Goal: Task Accomplishment & Management: Manage account settings

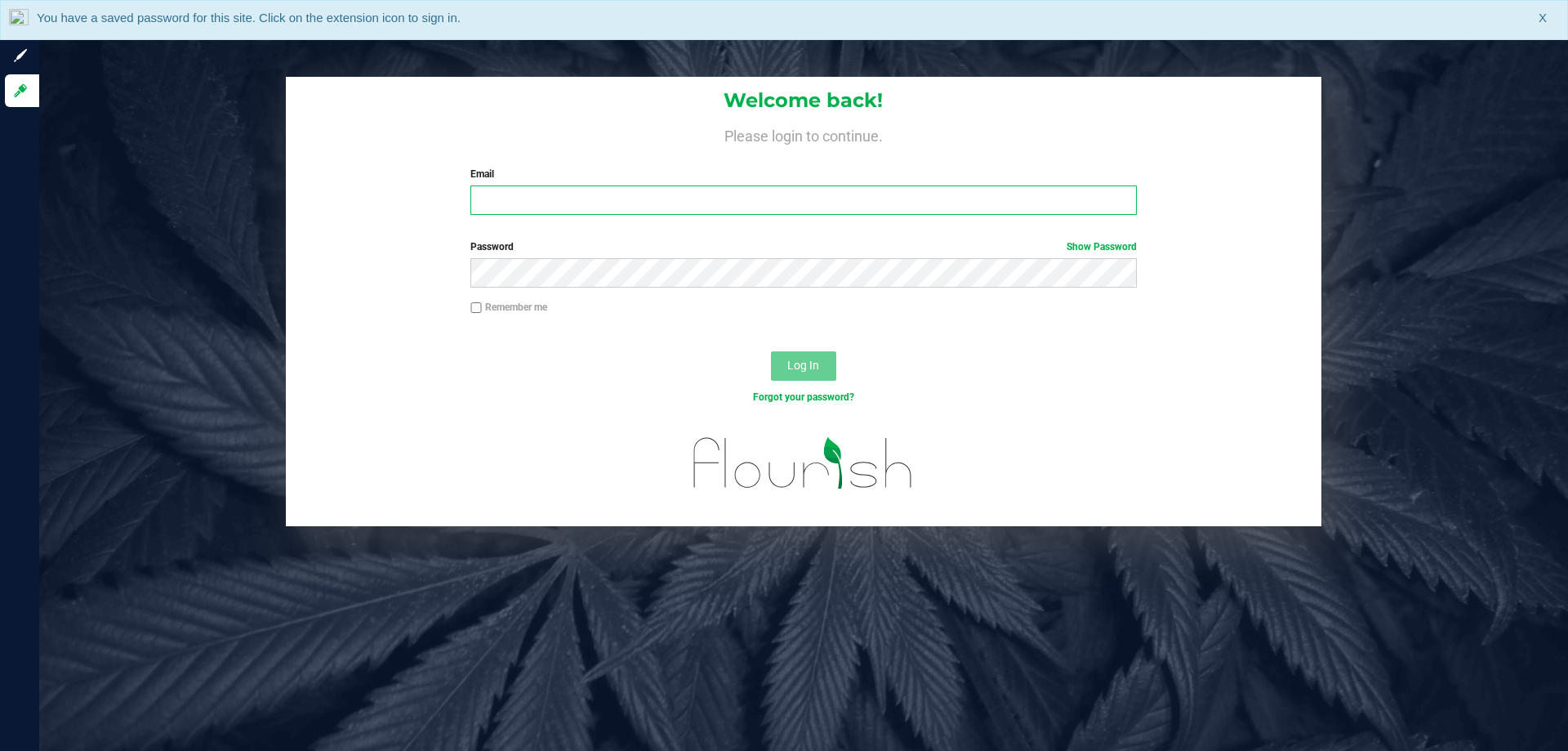
click at [551, 188] on input "Email" at bounding box center [803, 201] width 666 height 30
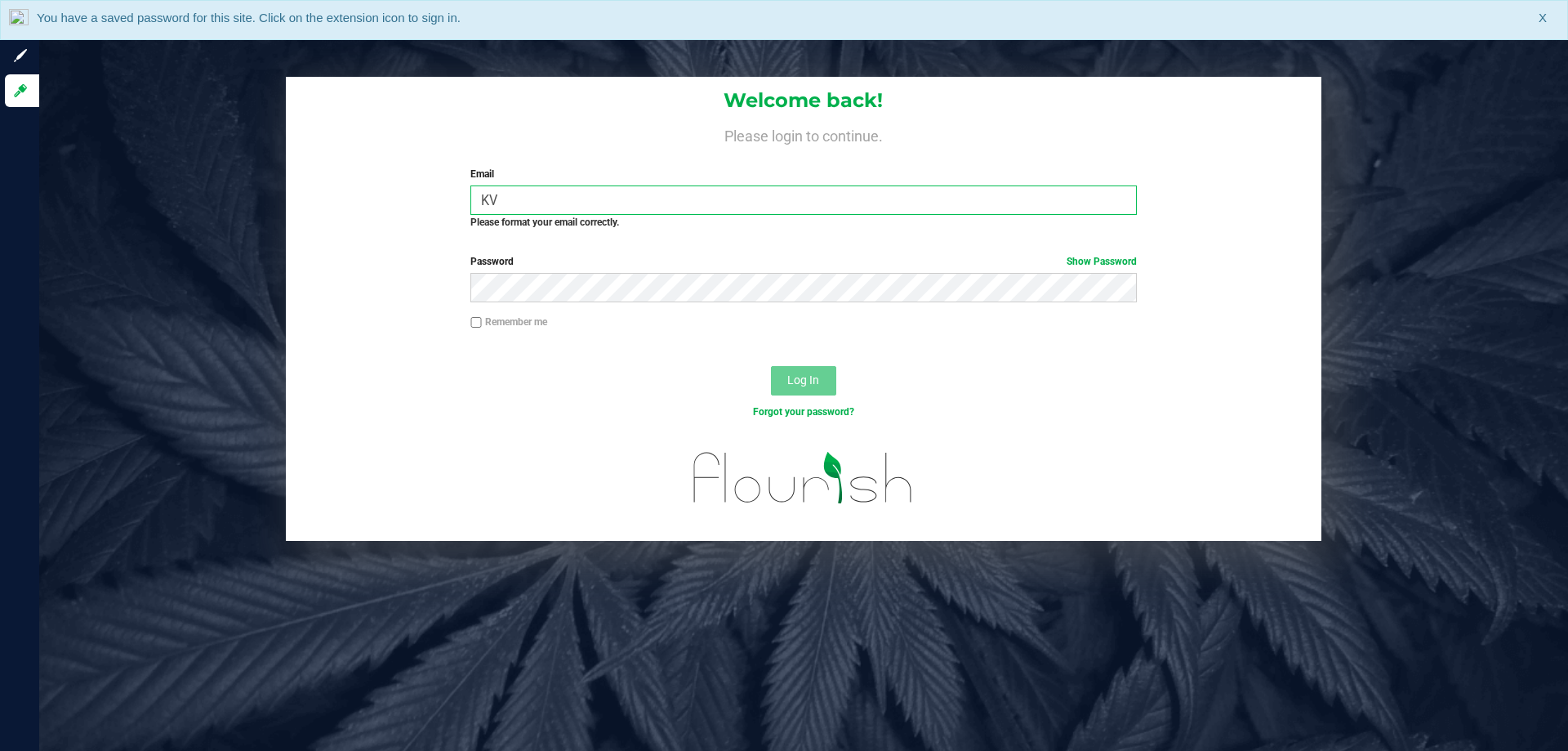
type input "K"
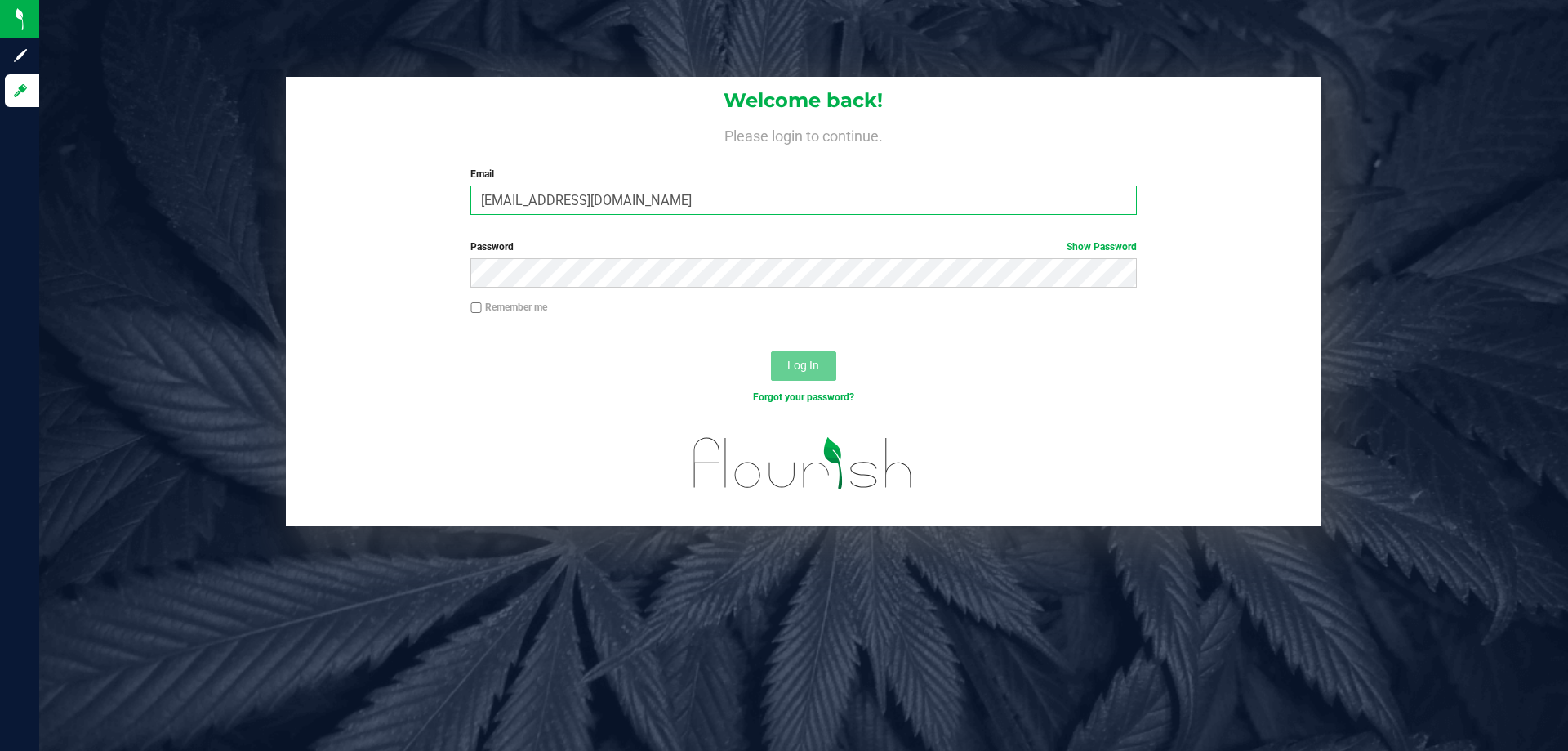
type input "[EMAIL_ADDRESS][DOMAIN_NAME]"
click at [771, 352] on button "Log In" at bounding box center [804, 366] width 65 height 30
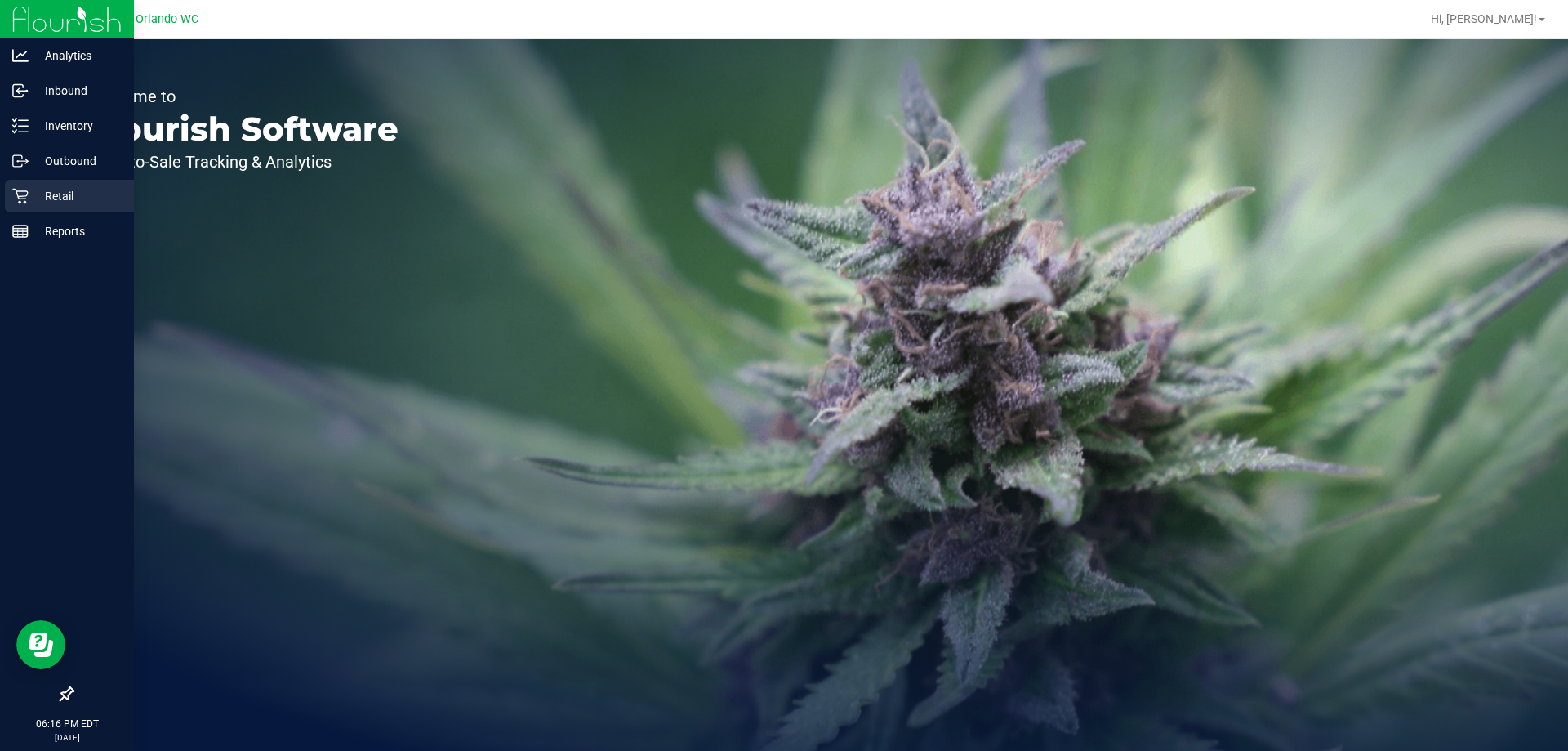
click at [18, 200] on icon at bounding box center [20, 196] width 16 height 16
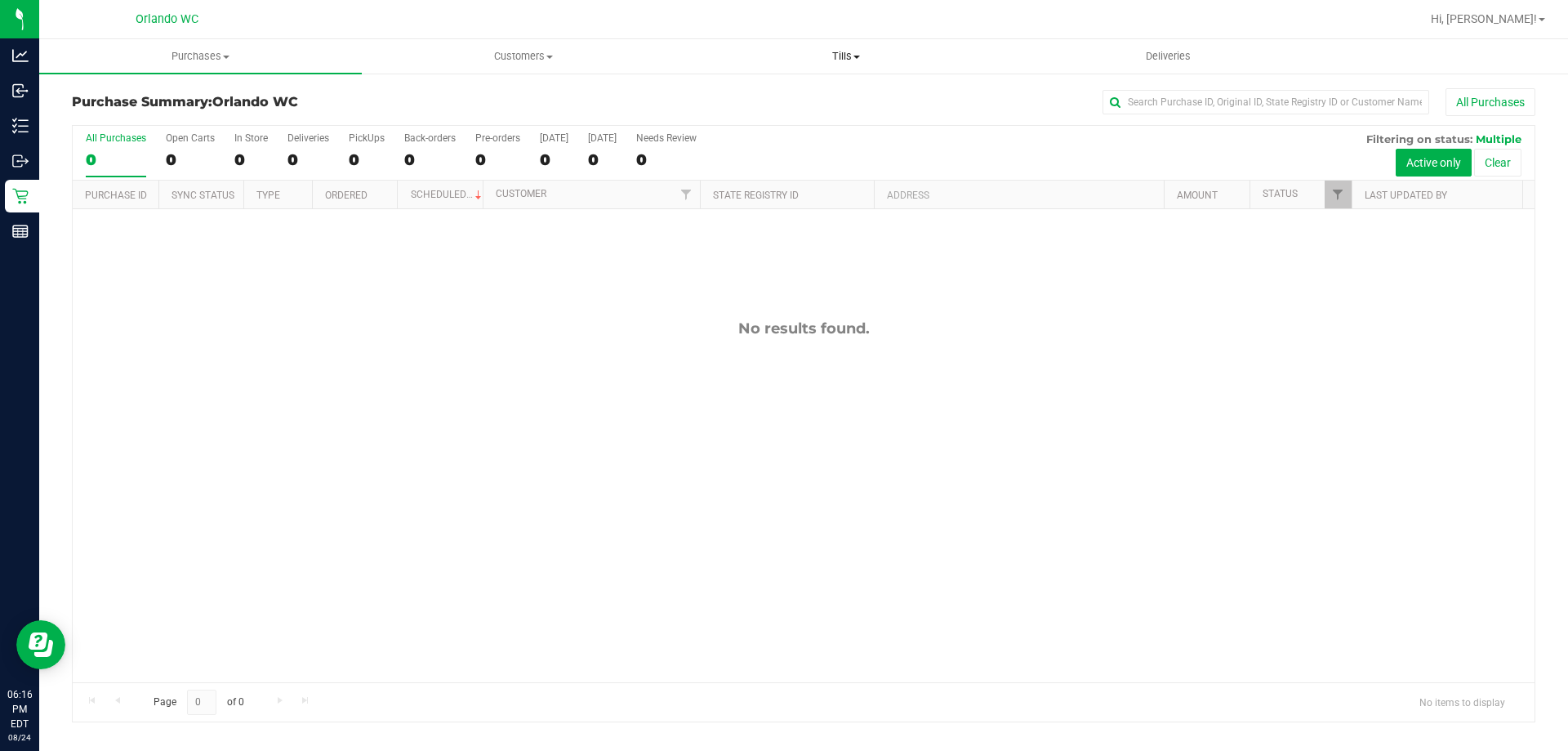
click at [861, 52] on span "Tills" at bounding box center [846, 56] width 321 height 15
click at [791, 97] on span "Manage tills" at bounding box center [739, 98] width 110 height 14
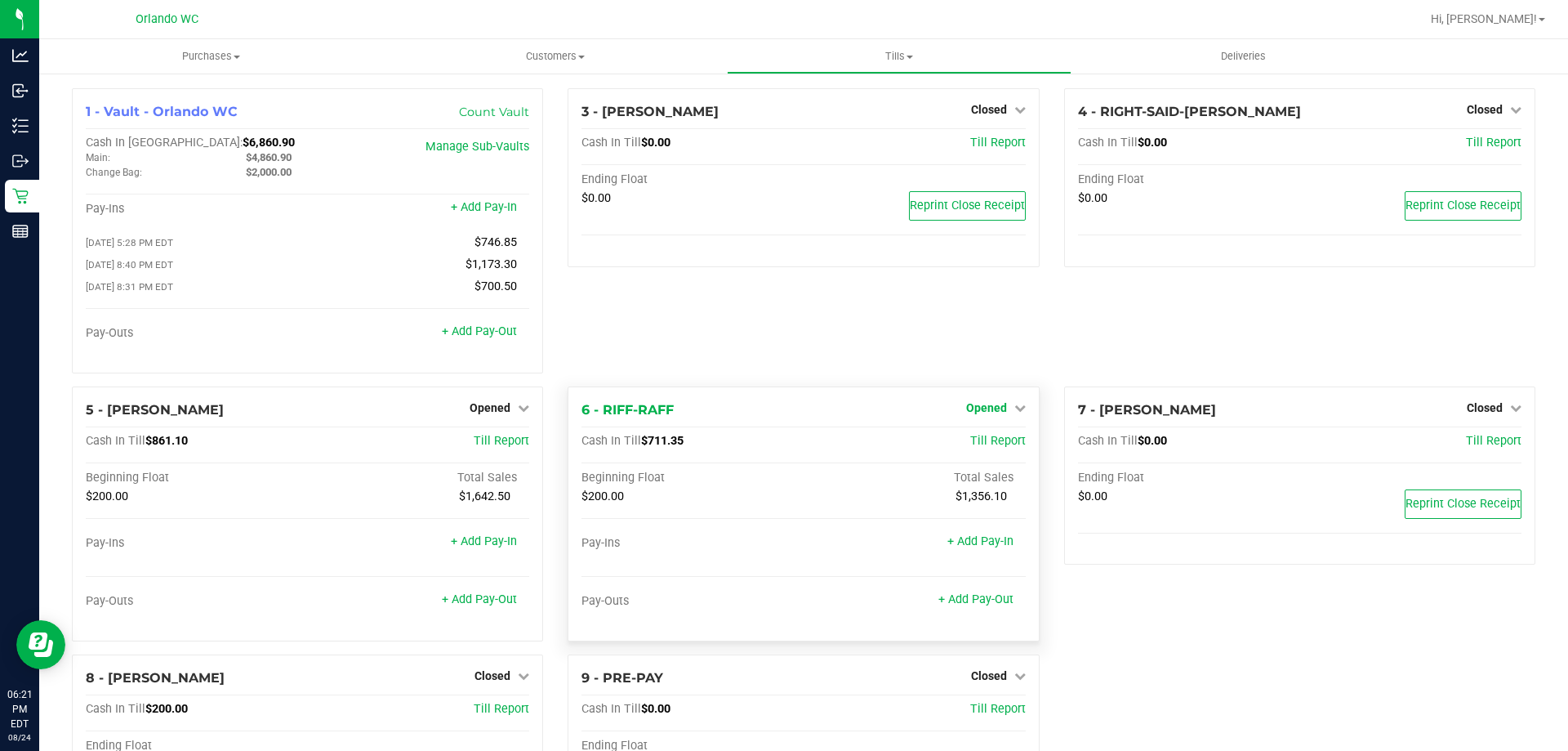
click at [1016, 412] on icon at bounding box center [1020, 407] width 11 height 11
click at [991, 448] on link "Close Till" at bounding box center [988, 441] width 44 height 13
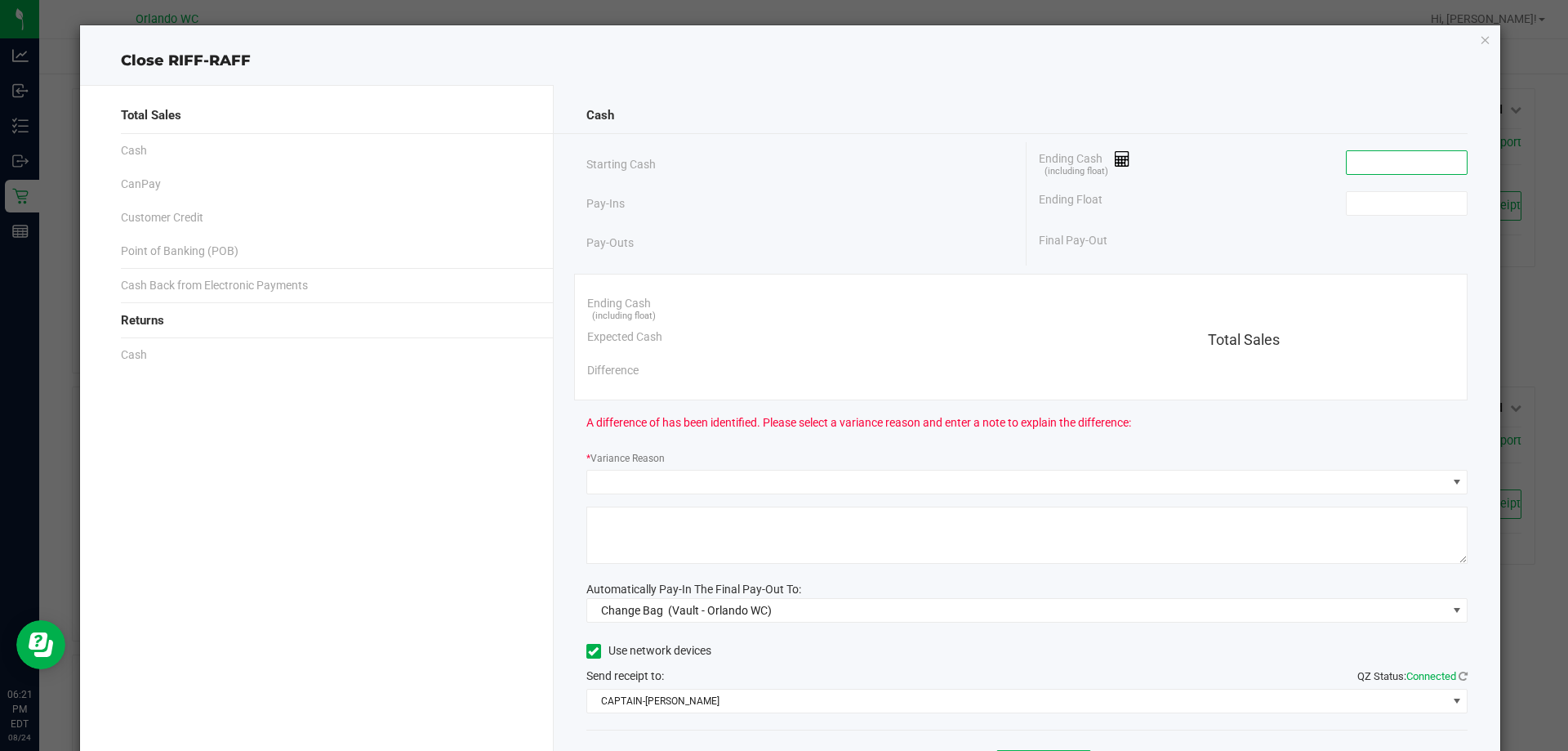
click at [1401, 164] on input at bounding box center [1407, 162] width 120 height 23
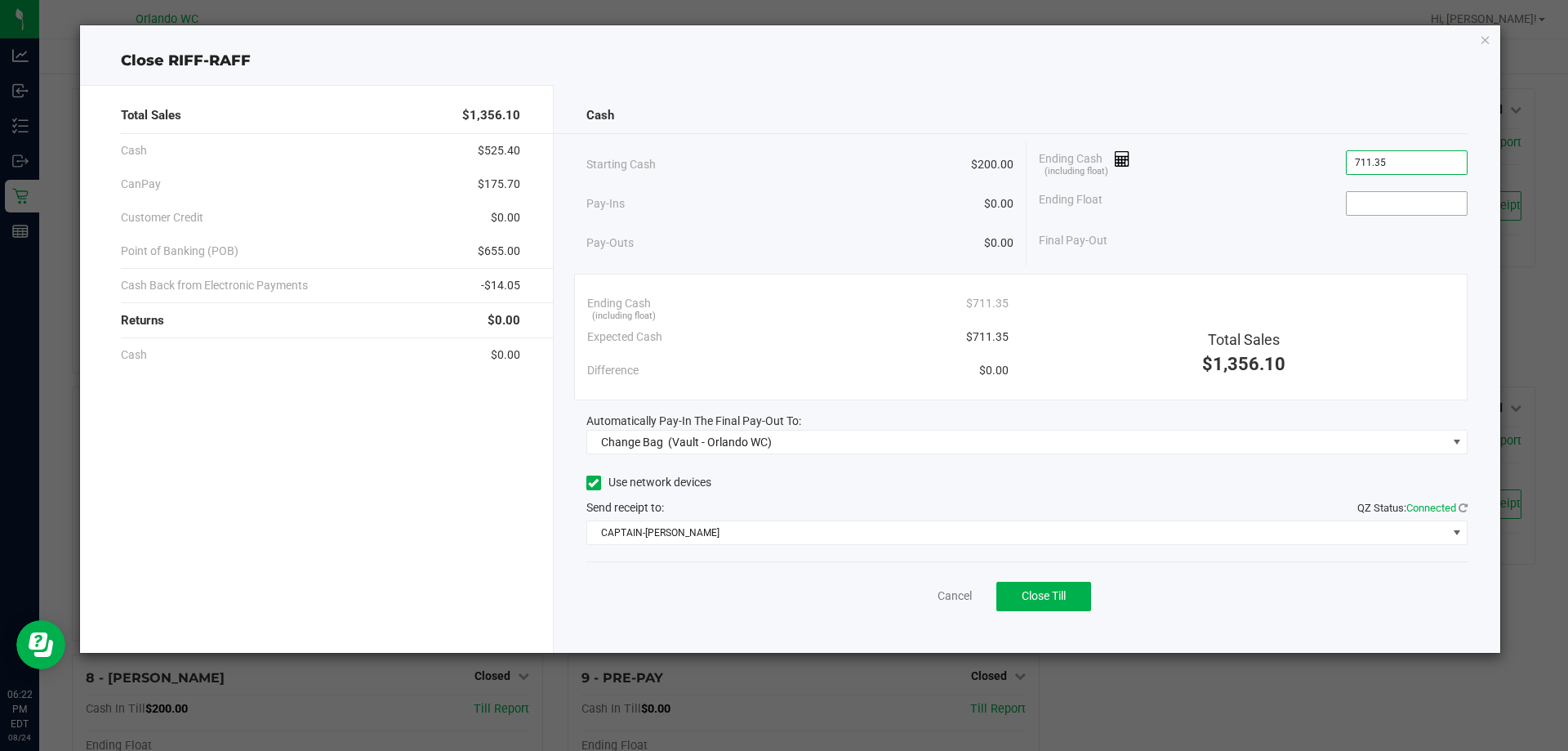
type input "$711.35"
click at [1414, 207] on input at bounding box center [1407, 203] width 120 height 23
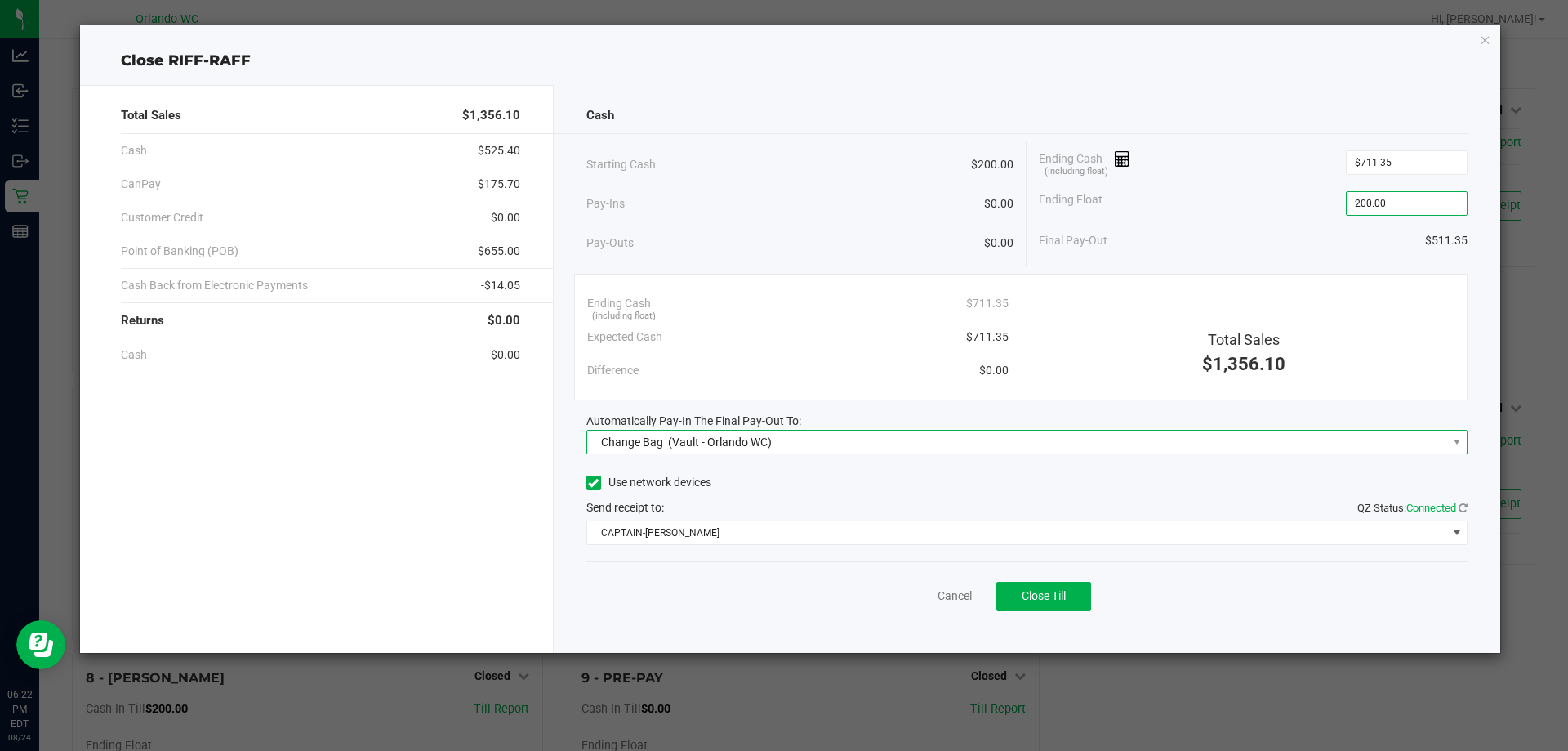
type input "$200.00"
click at [883, 441] on span "Change Bag (Vault - Orlando WC)" at bounding box center [1017, 442] width 860 height 23
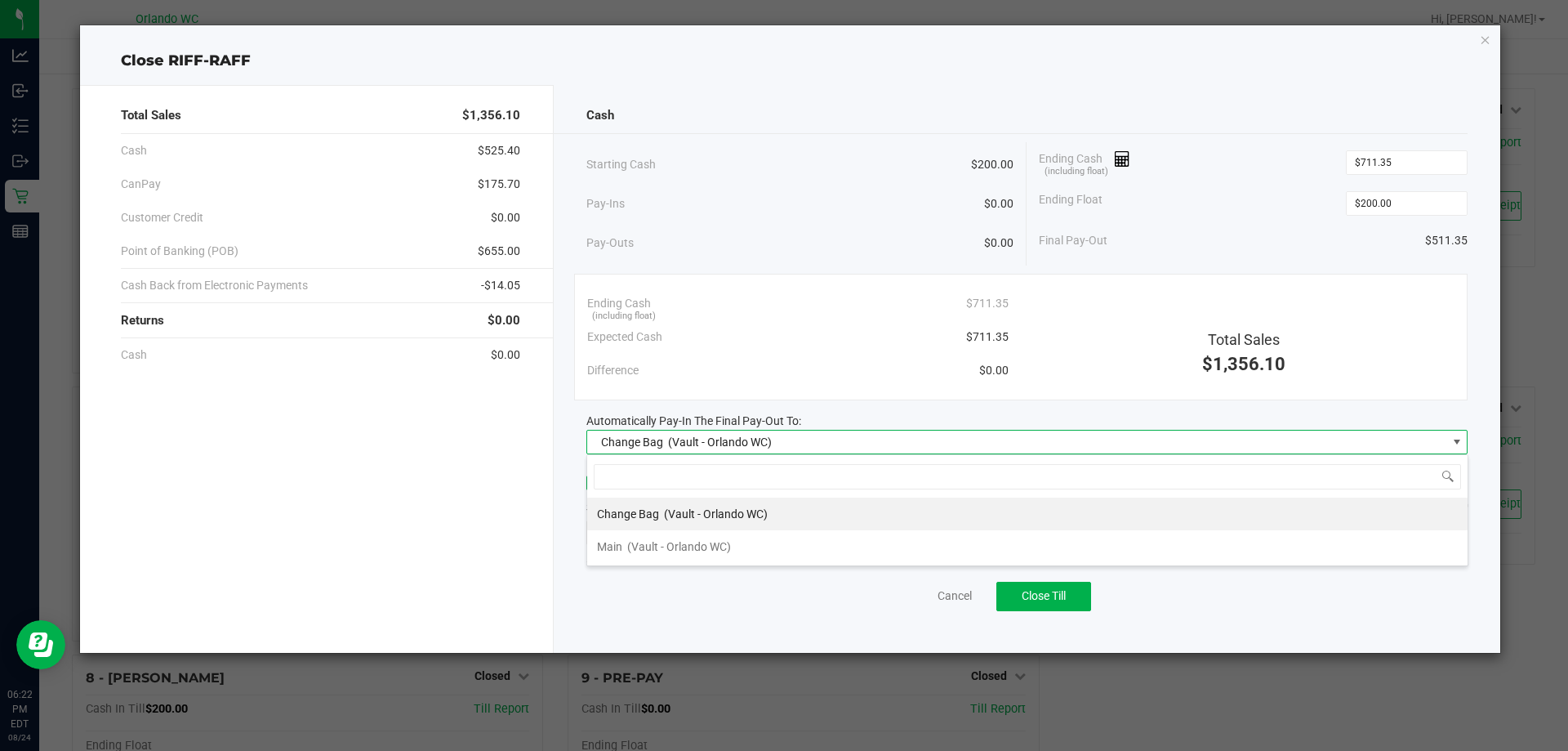
scroll to position [24, 882]
drag, startPoint x: 715, startPoint y: 550, endPoint x: 728, endPoint y: 550, distance: 13.0
click at [716, 550] on span "(Vault - Orlando WC)" at bounding box center [679, 546] width 104 height 13
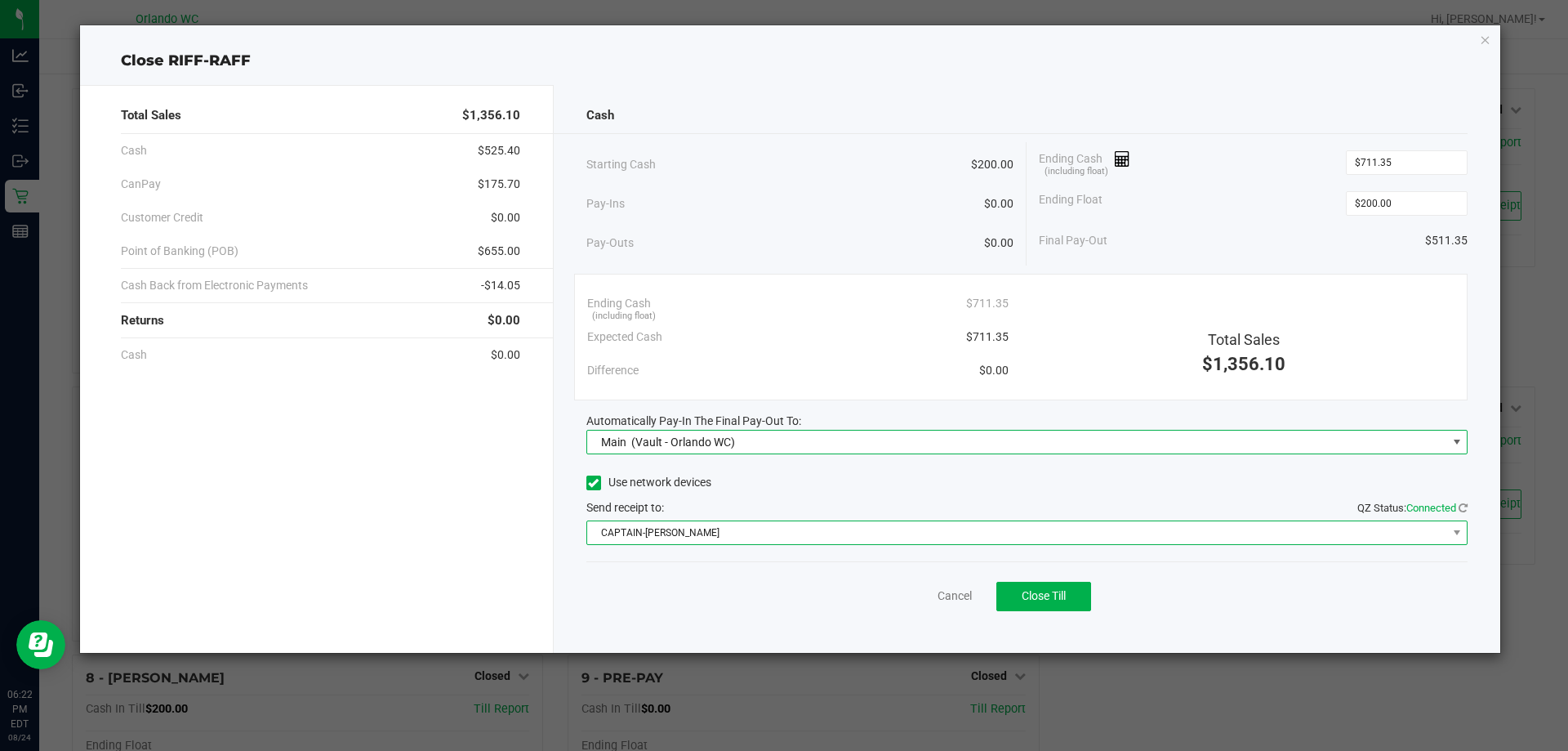
click at [771, 532] on span "CAPTAIN-KANGA" at bounding box center [1017, 533] width 860 height 23
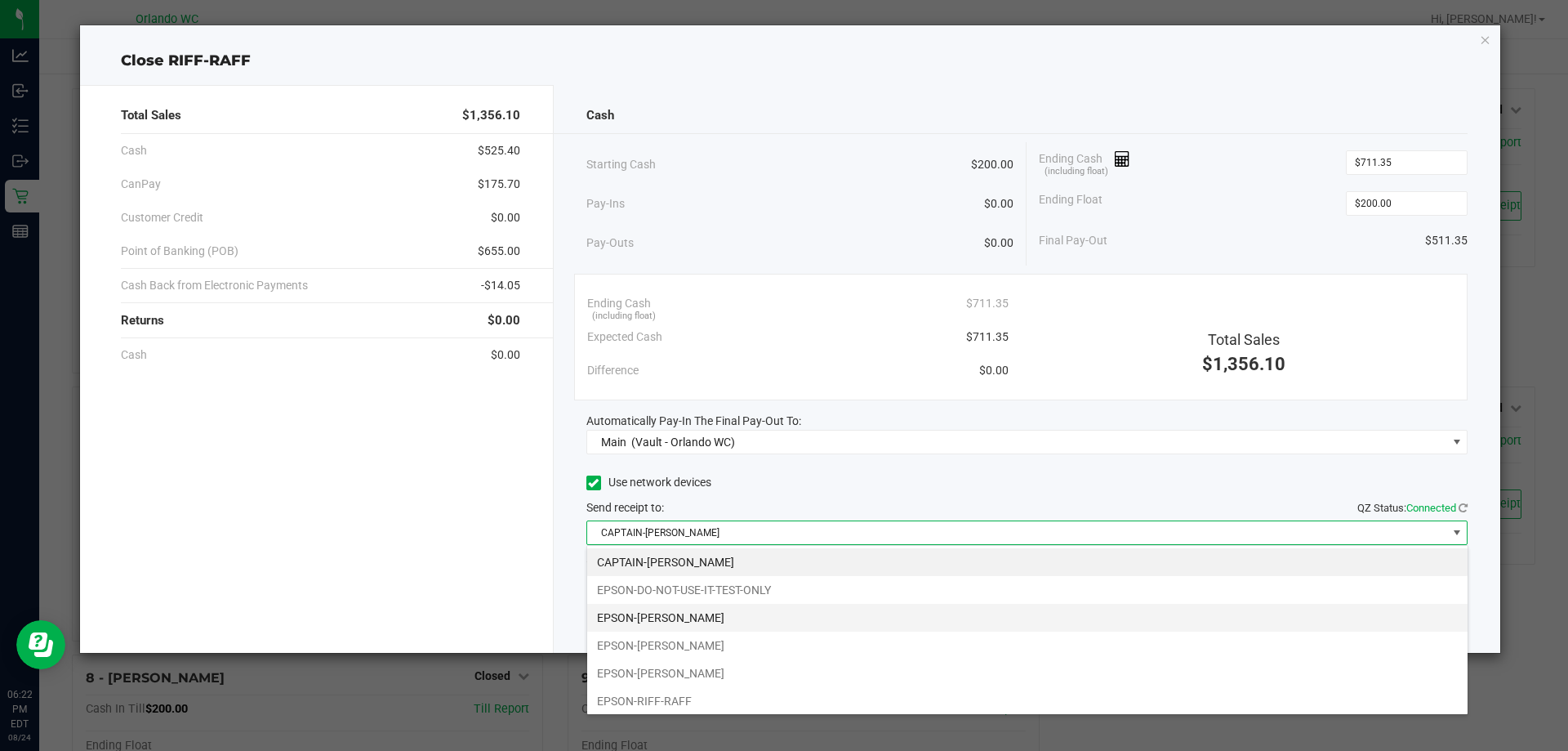
click at [717, 615] on li "EPSON-[PERSON_NAME]" at bounding box center [1027, 618] width 881 height 28
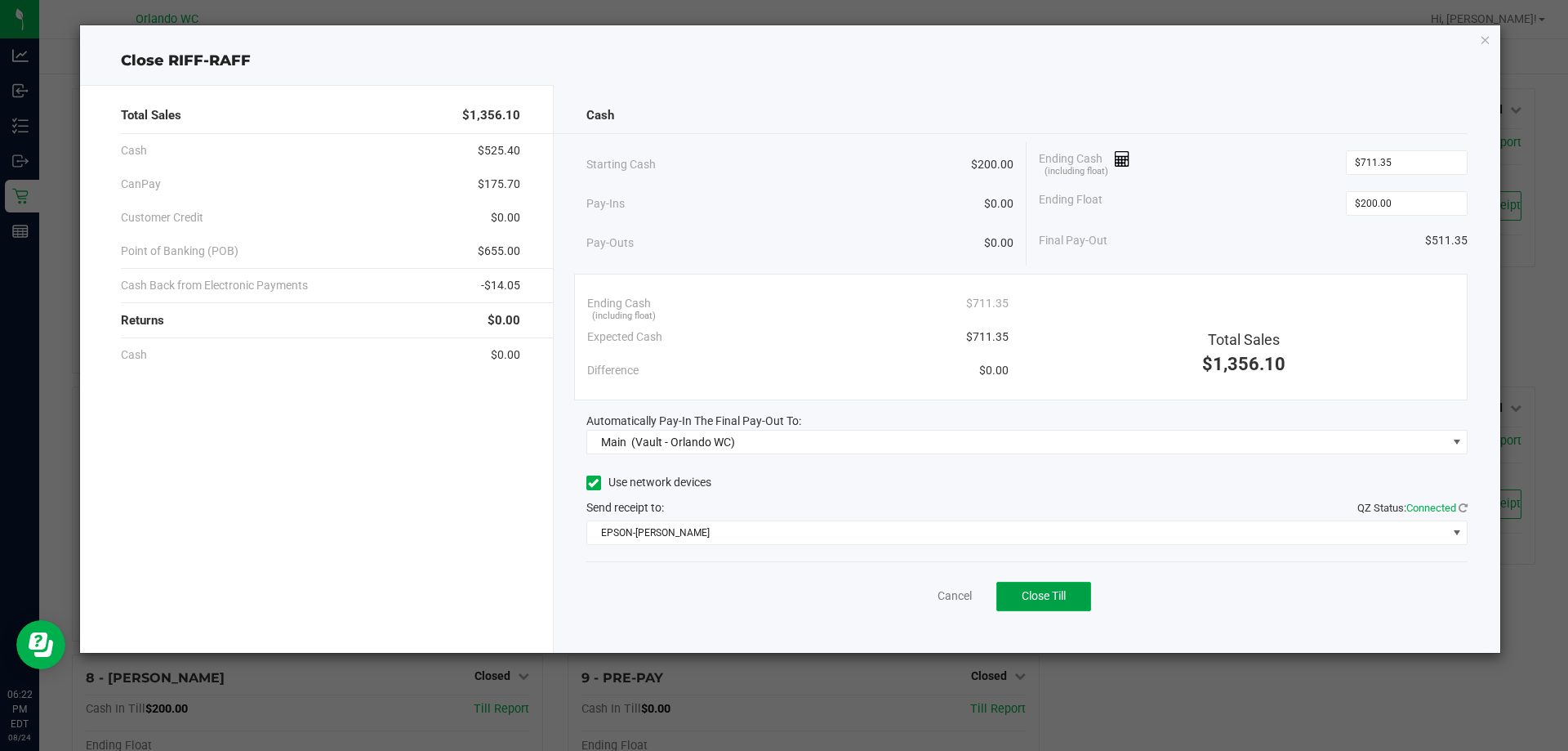
click at [1038, 591] on span "Close Till" at bounding box center [1044, 596] width 44 height 13
click at [928, 596] on link "Dismiss" at bounding box center [918, 596] width 39 height 17
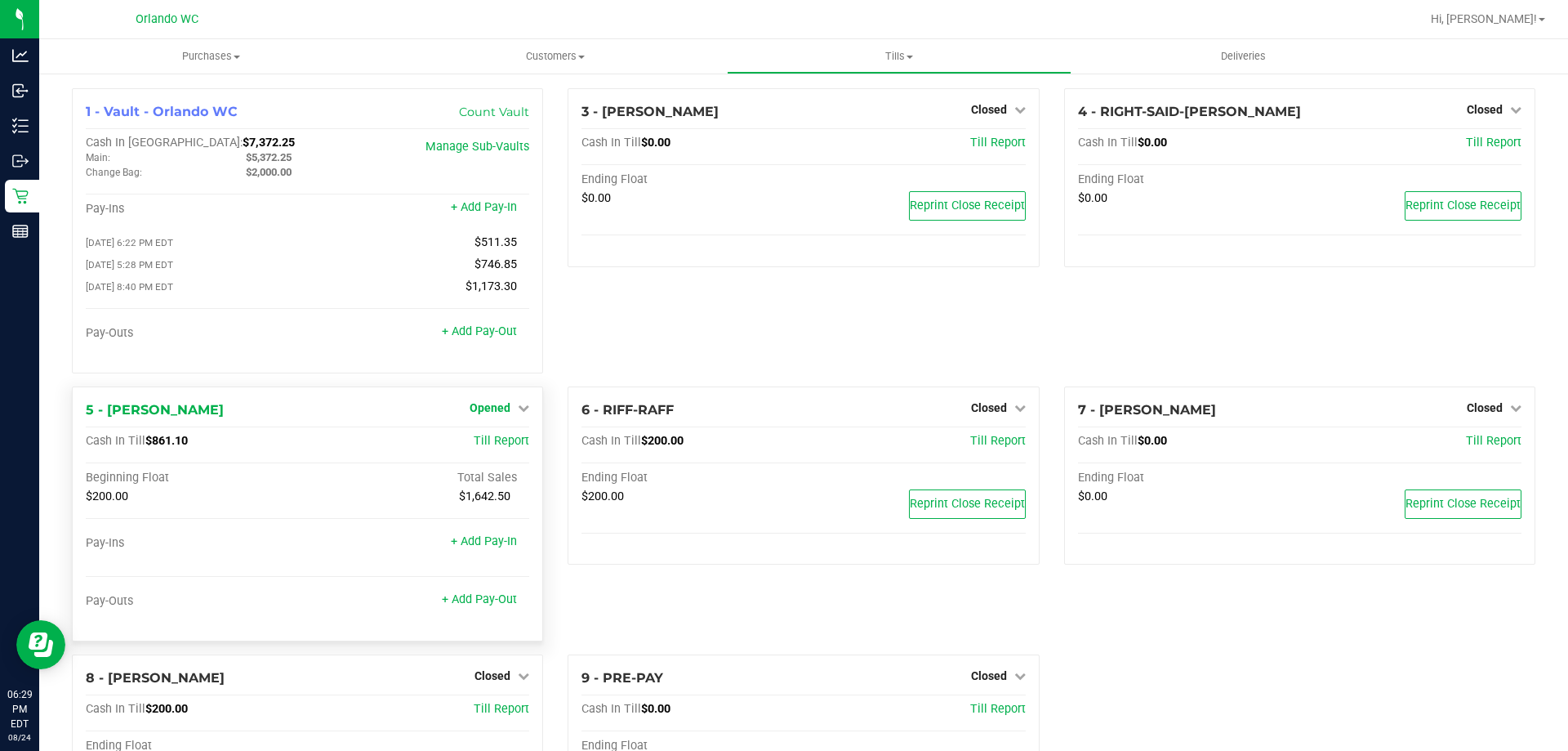
click at [518, 408] on icon at bounding box center [523, 407] width 11 height 11
click at [510, 448] on link "Close Till" at bounding box center [492, 441] width 44 height 13
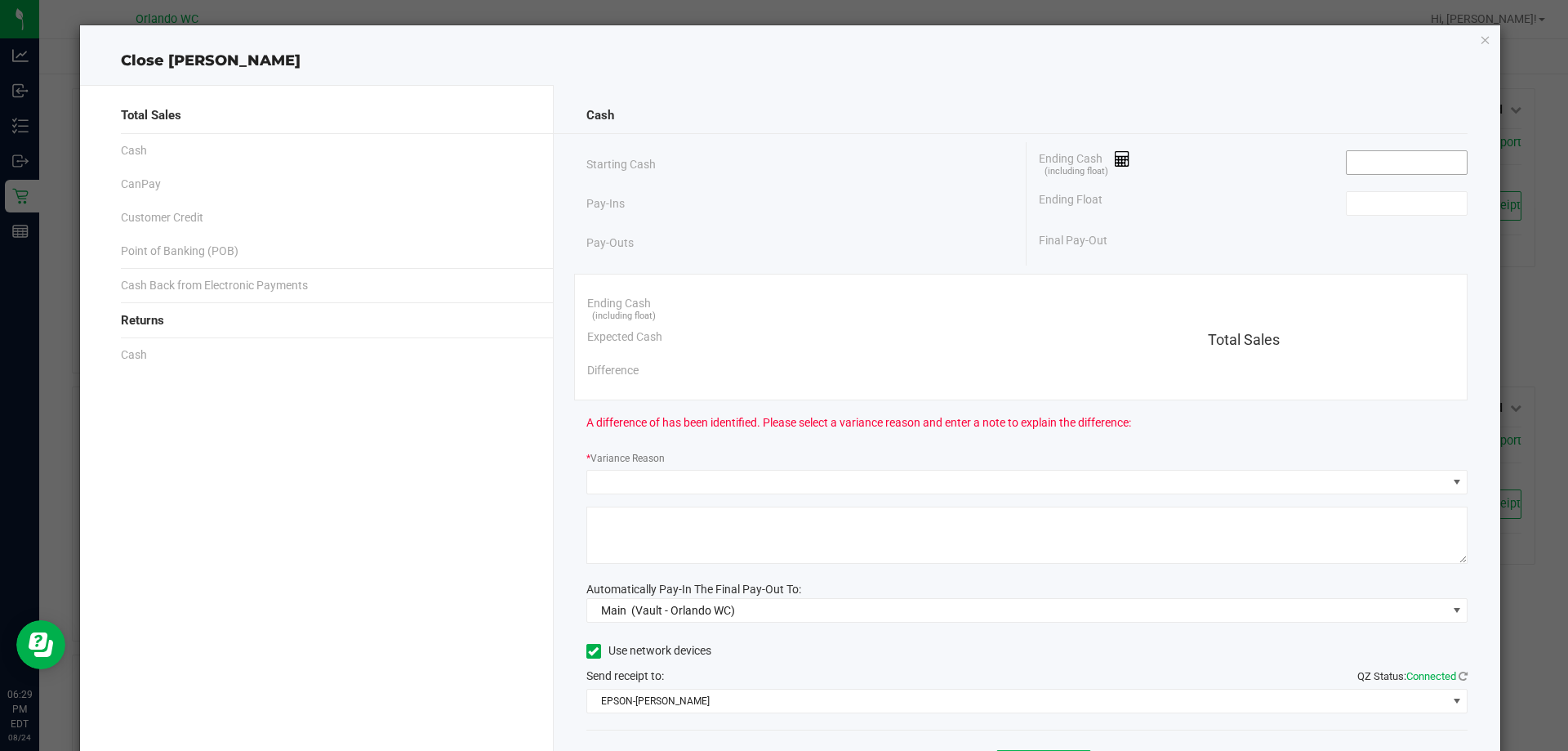
click at [1430, 165] on input at bounding box center [1407, 162] width 120 height 23
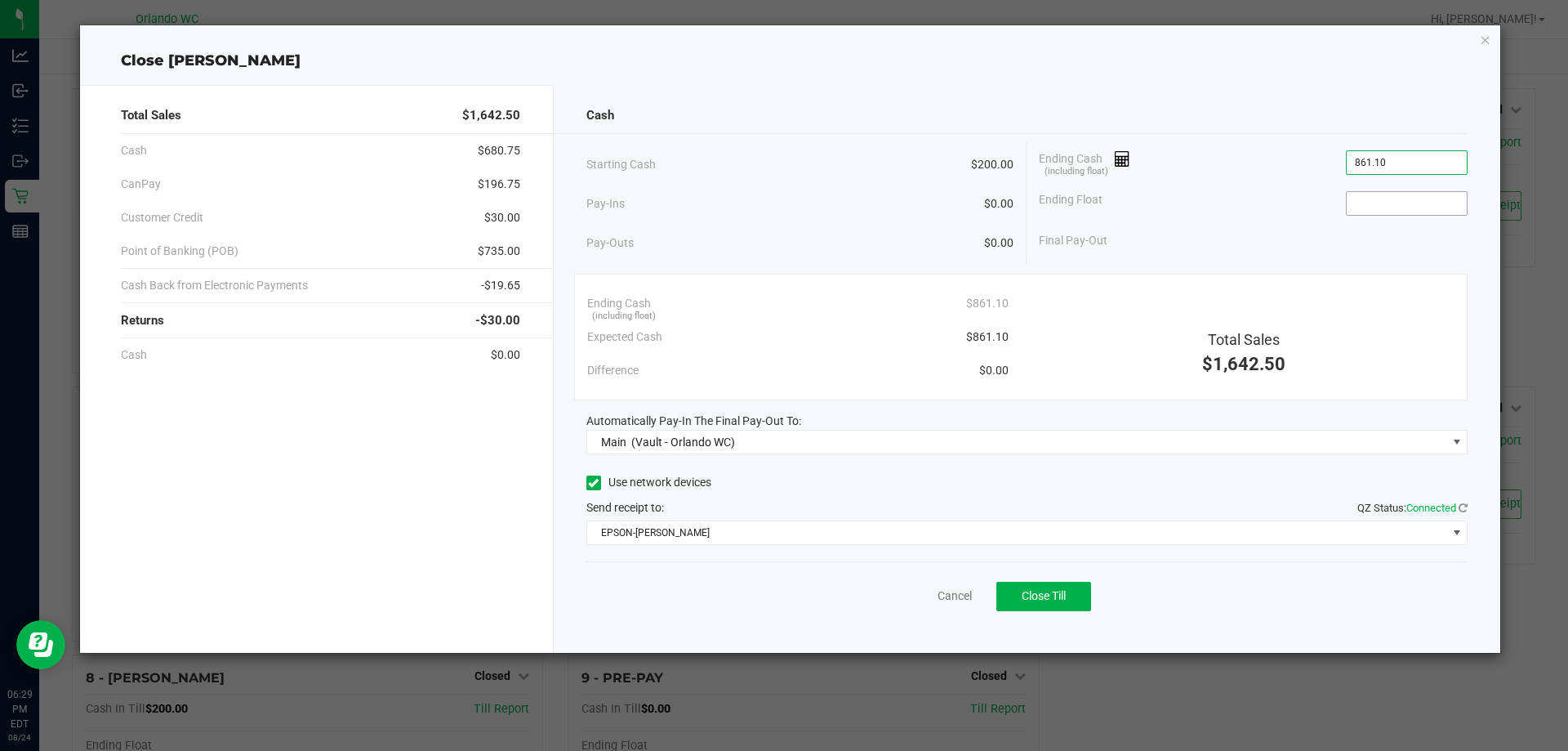
type input "$861.10"
click at [1374, 206] on input at bounding box center [1407, 203] width 120 height 23
type input "$200.00"
click at [1066, 606] on button "Close Till" at bounding box center [1043, 596] width 95 height 30
click at [927, 592] on link "Dismiss" at bounding box center [918, 596] width 39 height 17
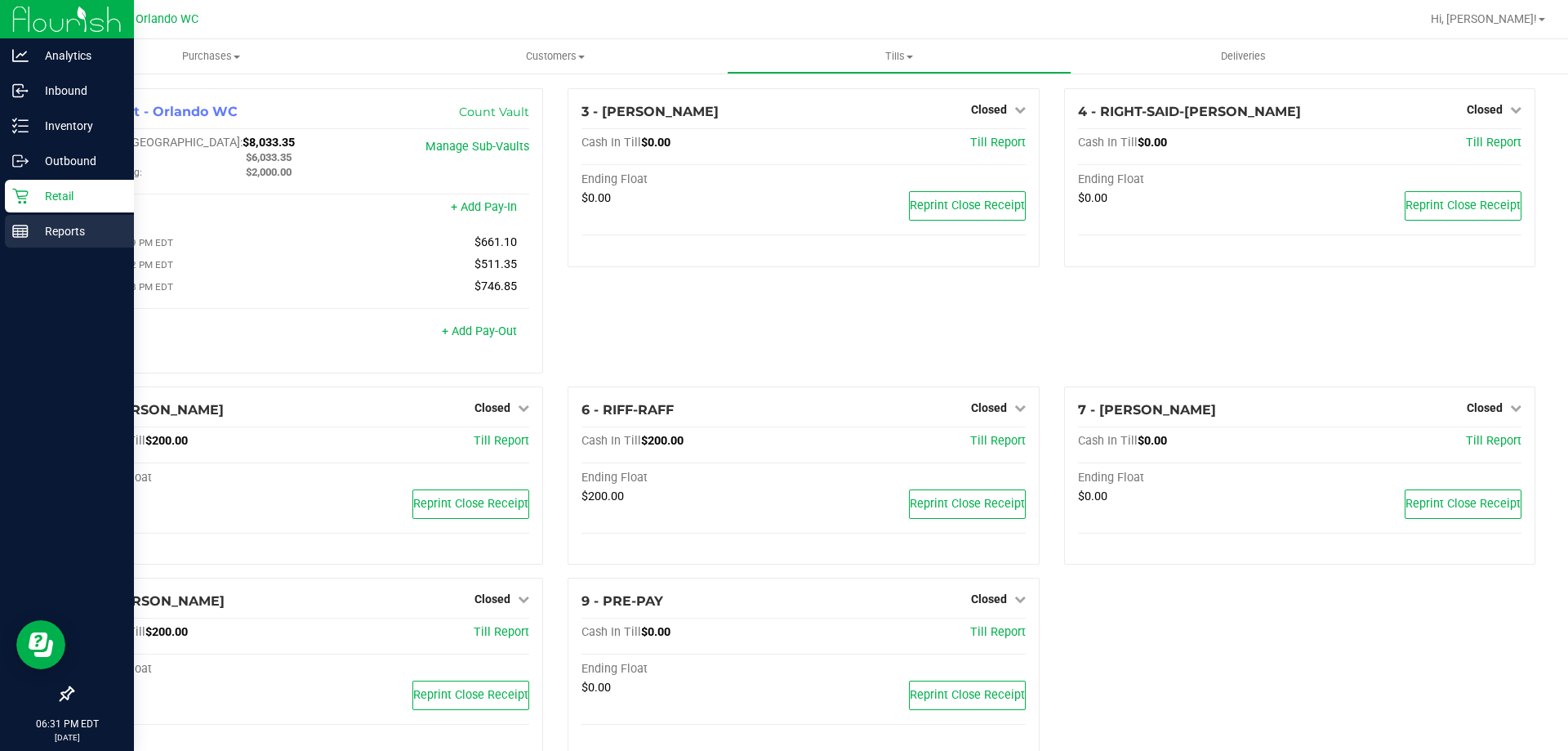
click at [30, 230] on p "Reports" at bounding box center [77, 231] width 98 height 20
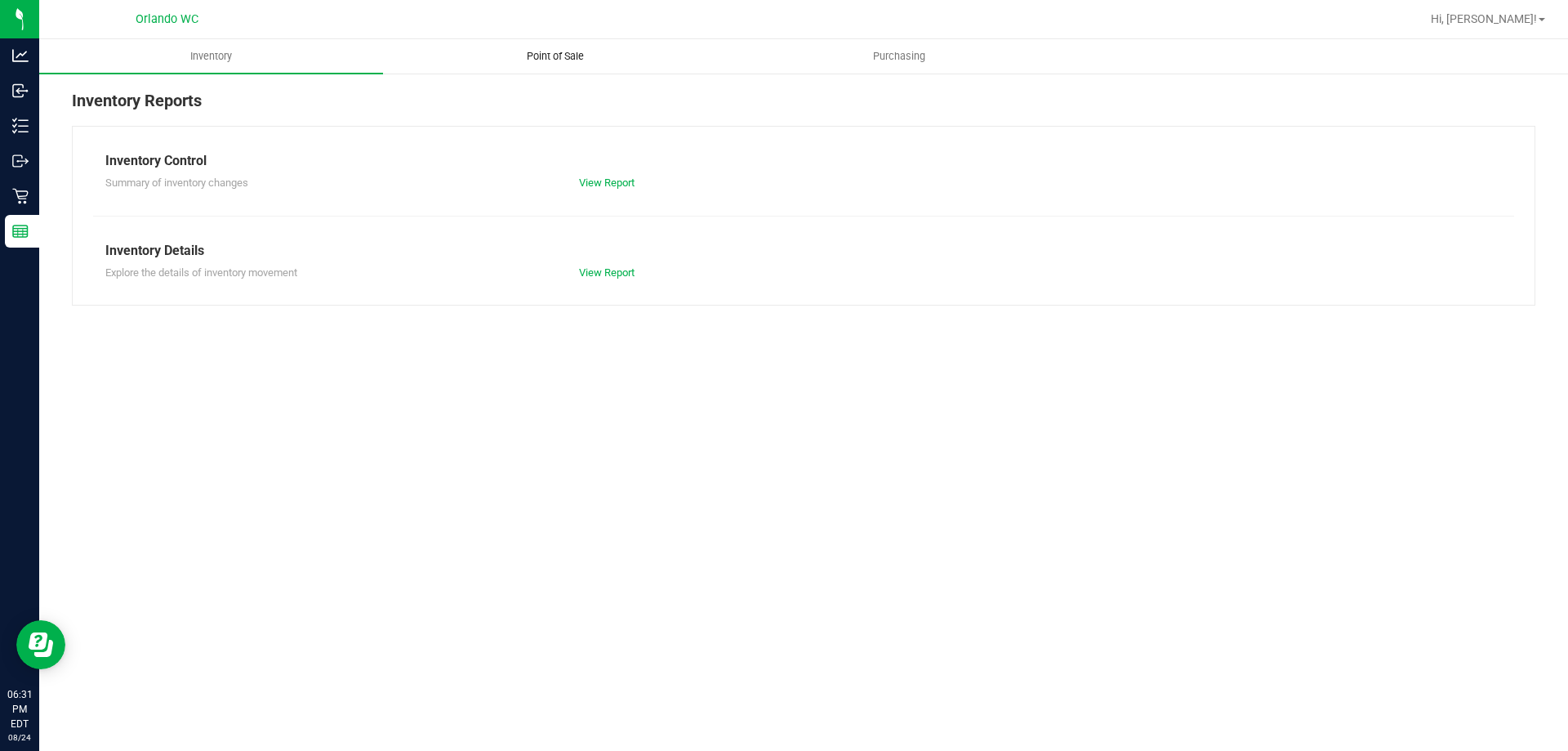
click at [579, 54] on span "Point of Sale" at bounding box center [555, 56] width 102 height 15
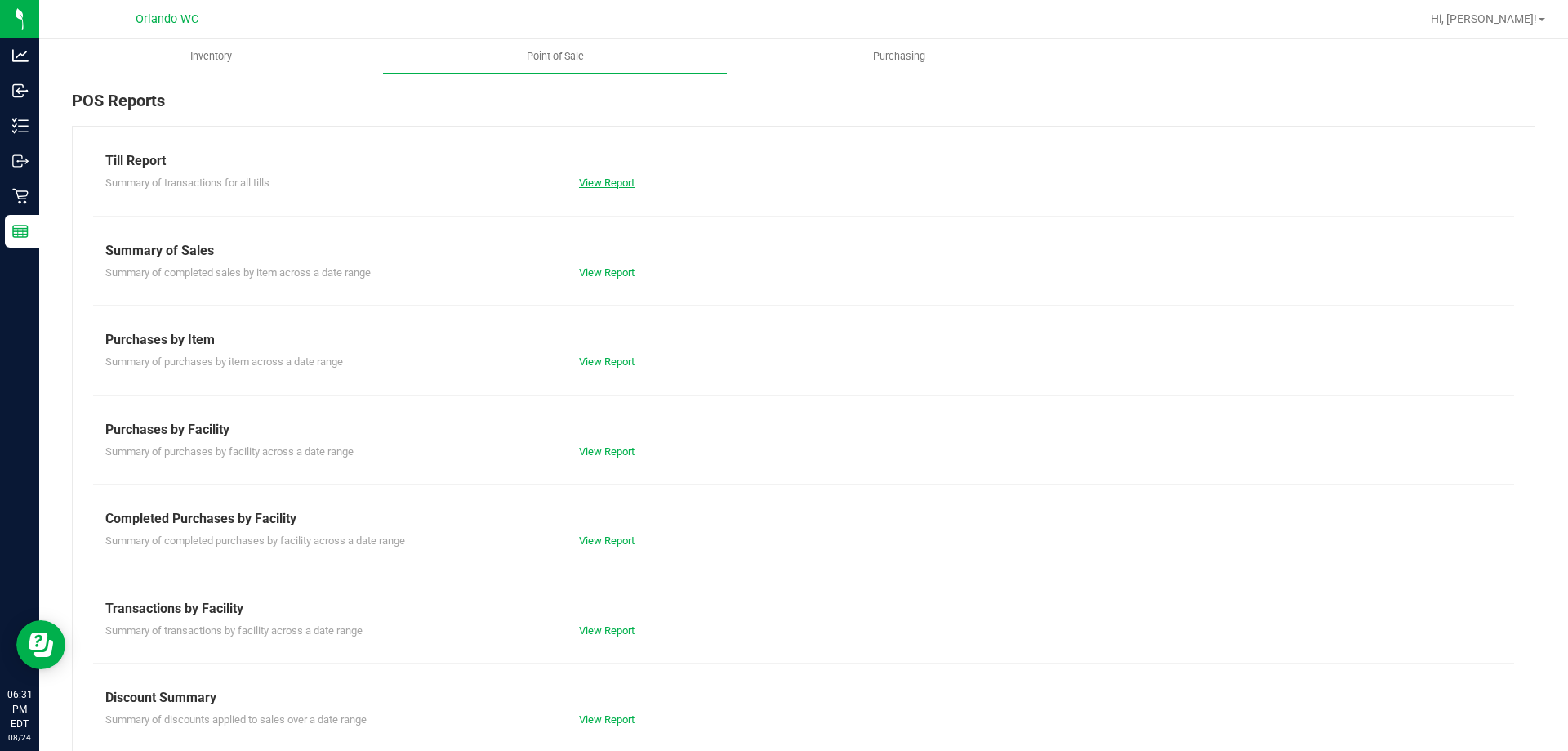
click at [600, 182] on link "View Report" at bounding box center [607, 182] width 56 height 12
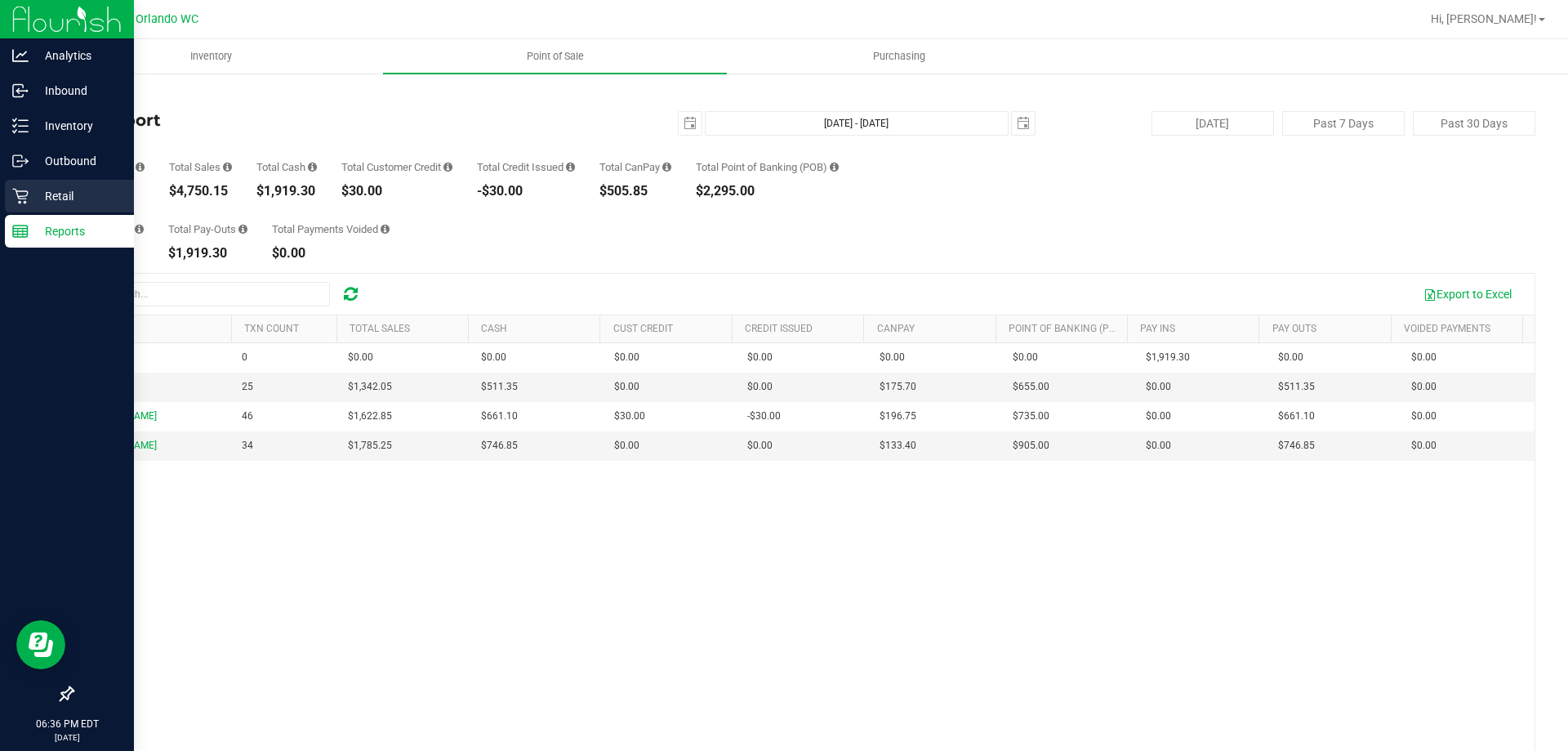
click at [24, 188] on icon at bounding box center [20, 196] width 16 height 16
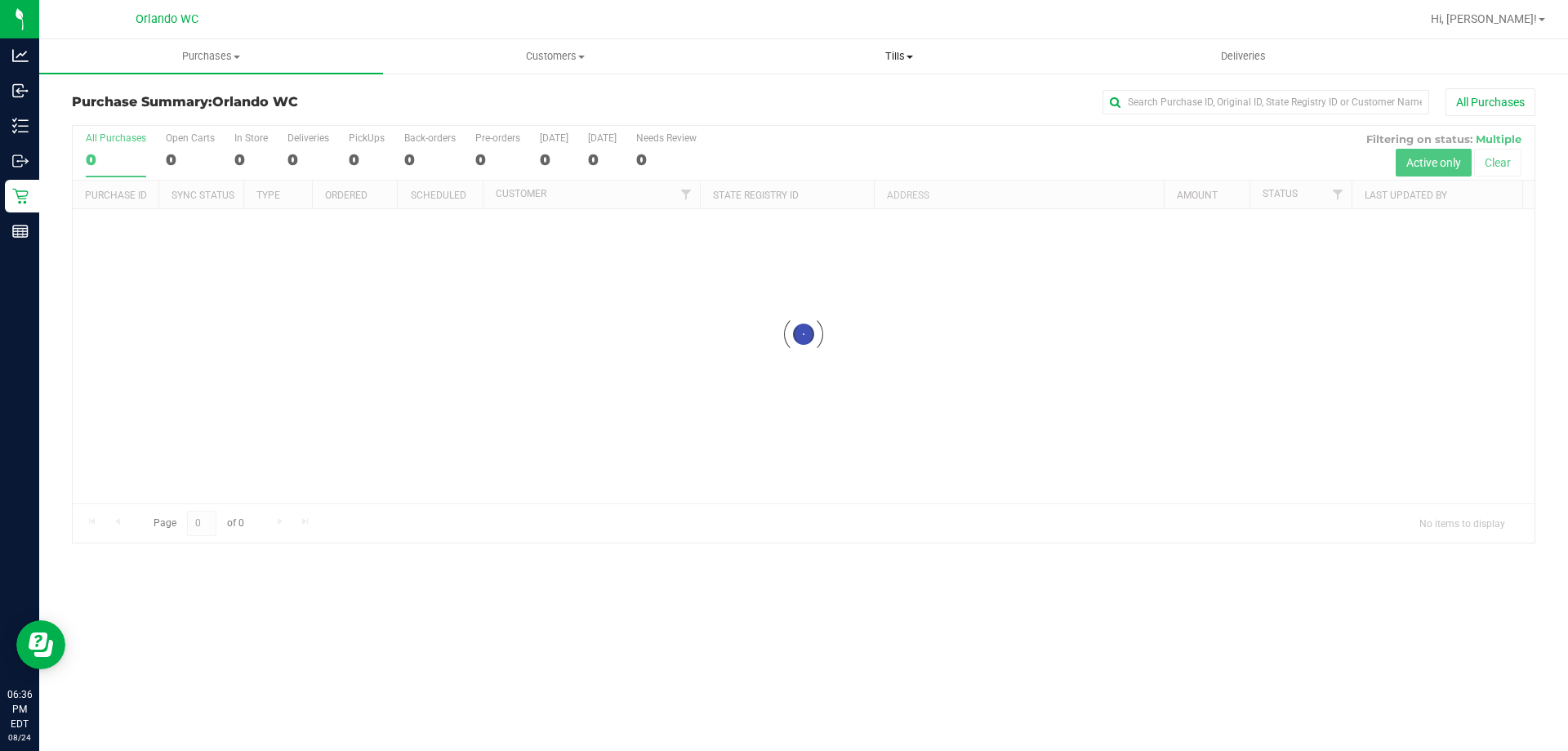
click at [896, 54] on span "Tills" at bounding box center [899, 56] width 342 height 15
click at [836, 118] on span "Reconcile e-payments" at bounding box center [808, 118] width 162 height 14
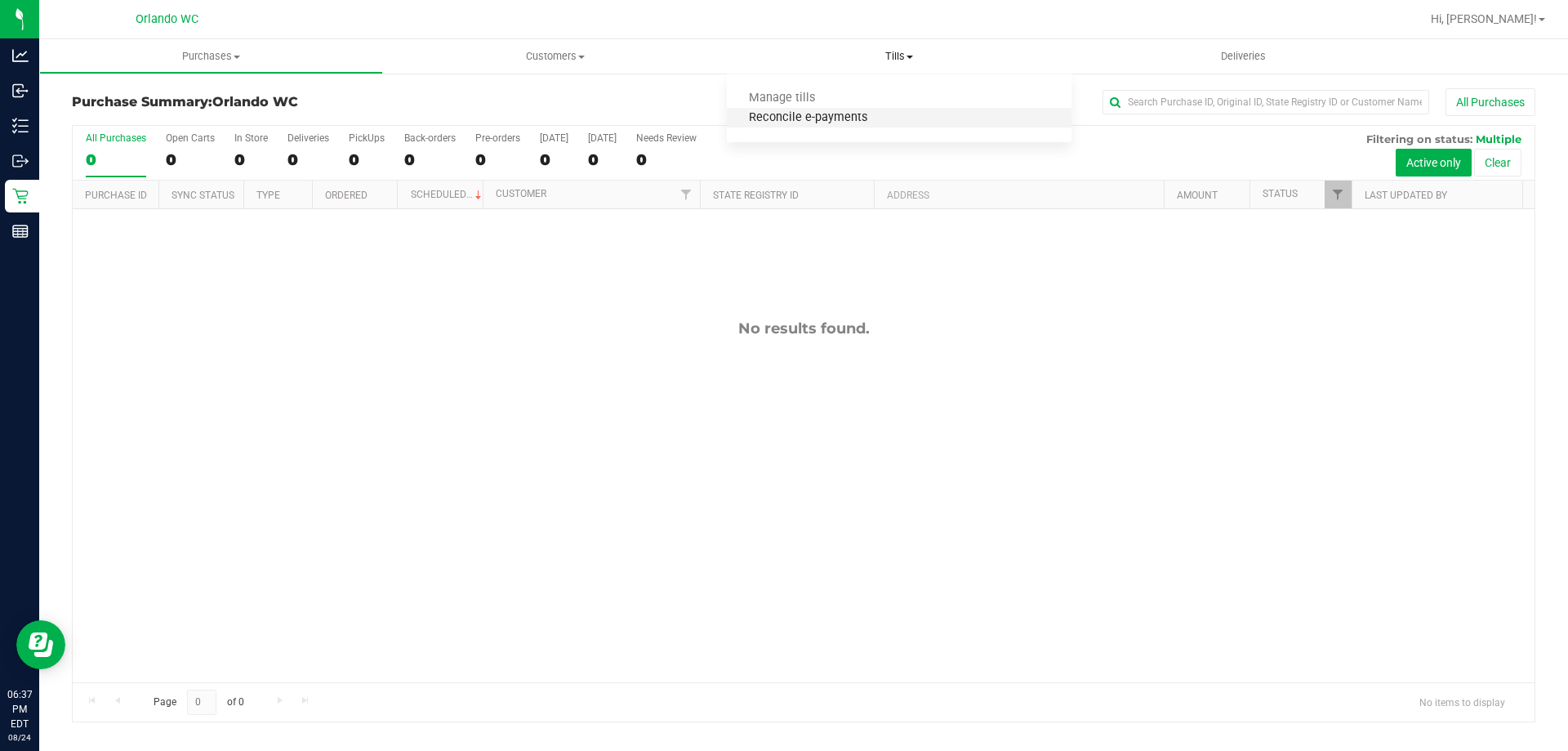
click at [796, 115] on span "Reconcile e-payments" at bounding box center [808, 118] width 162 height 14
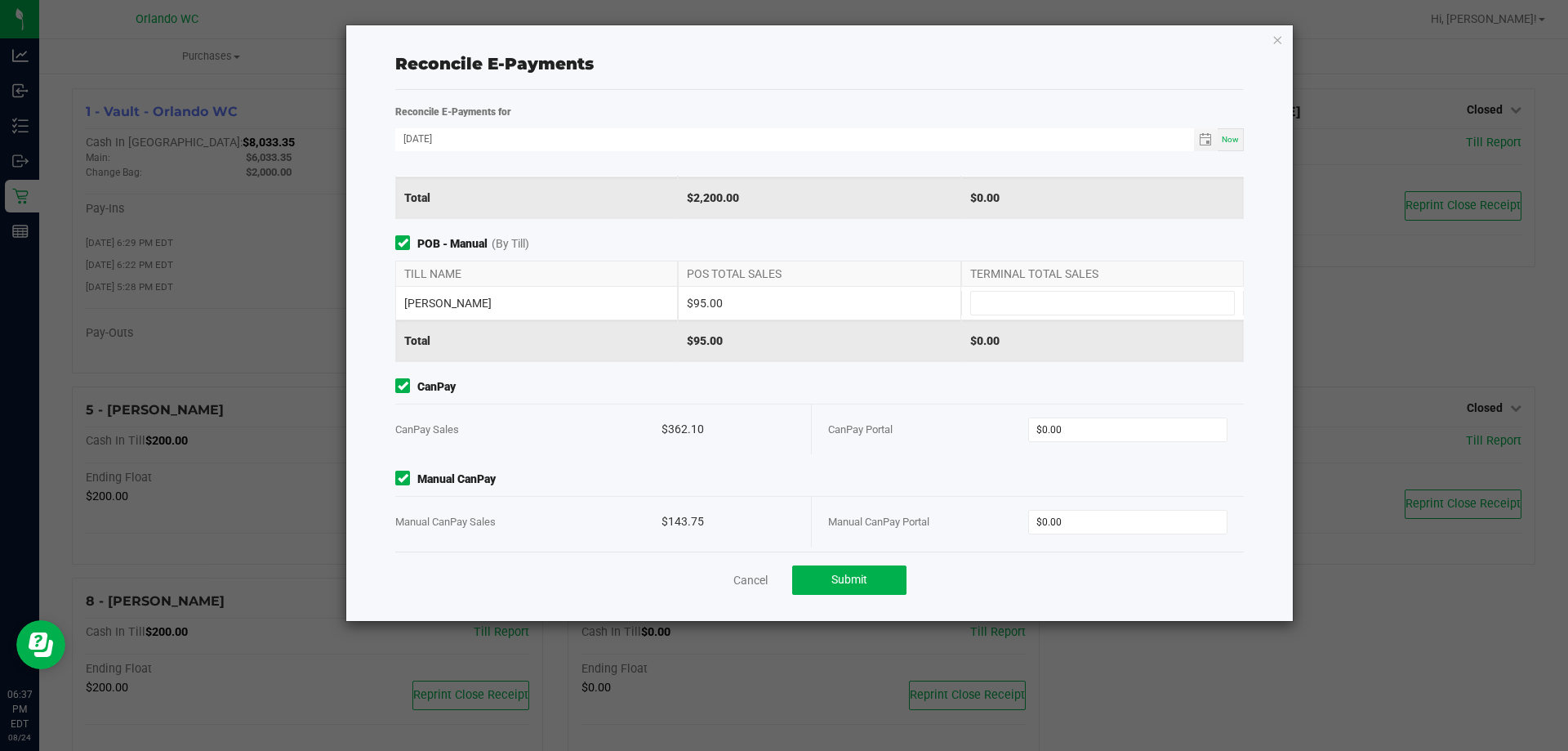
scroll to position [161, 0]
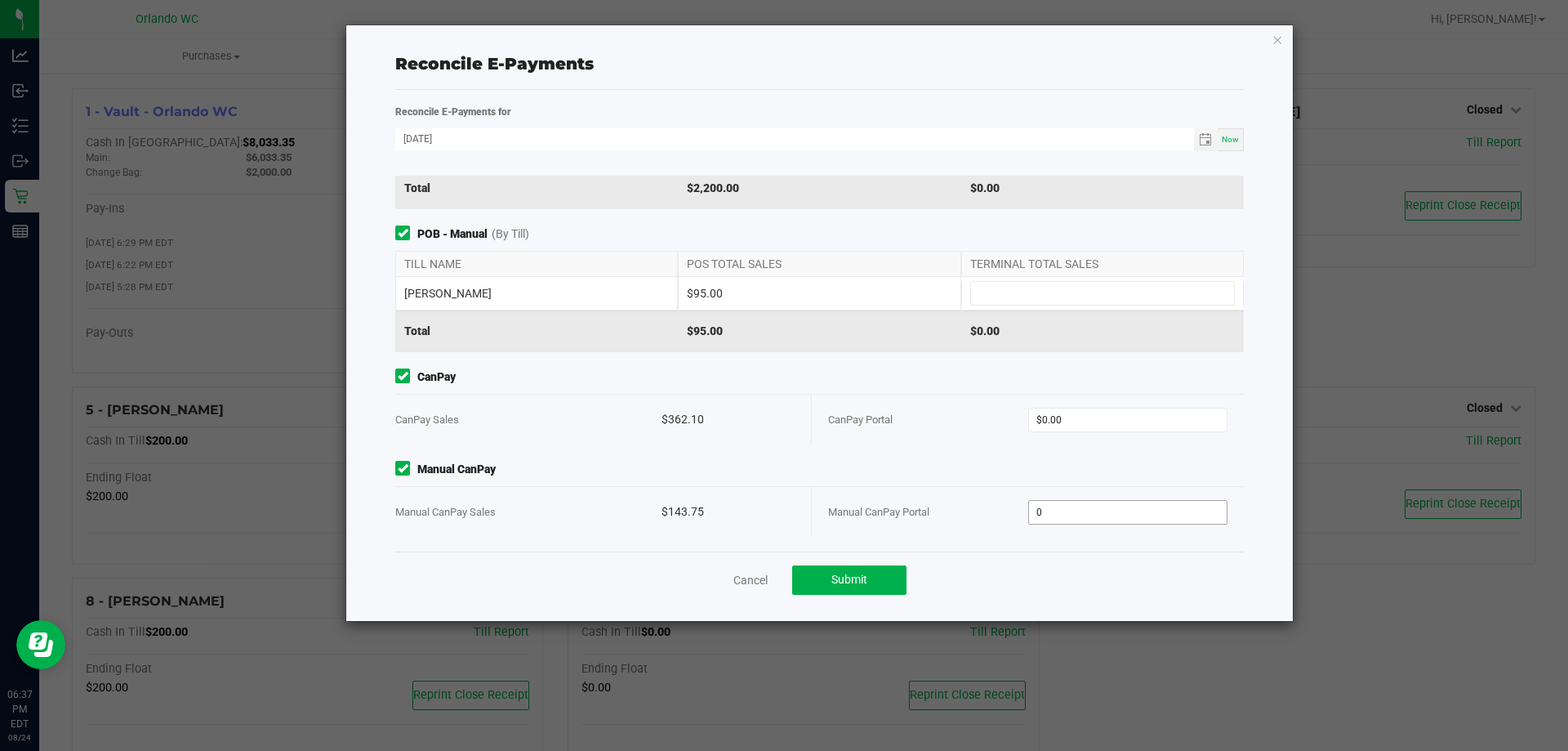
click at [1138, 506] on input "0" at bounding box center [1128, 512] width 199 height 23
type input "143.75"
type input "0"
type input "$143.75"
click at [1134, 423] on input "0" at bounding box center [1128, 420] width 199 height 23
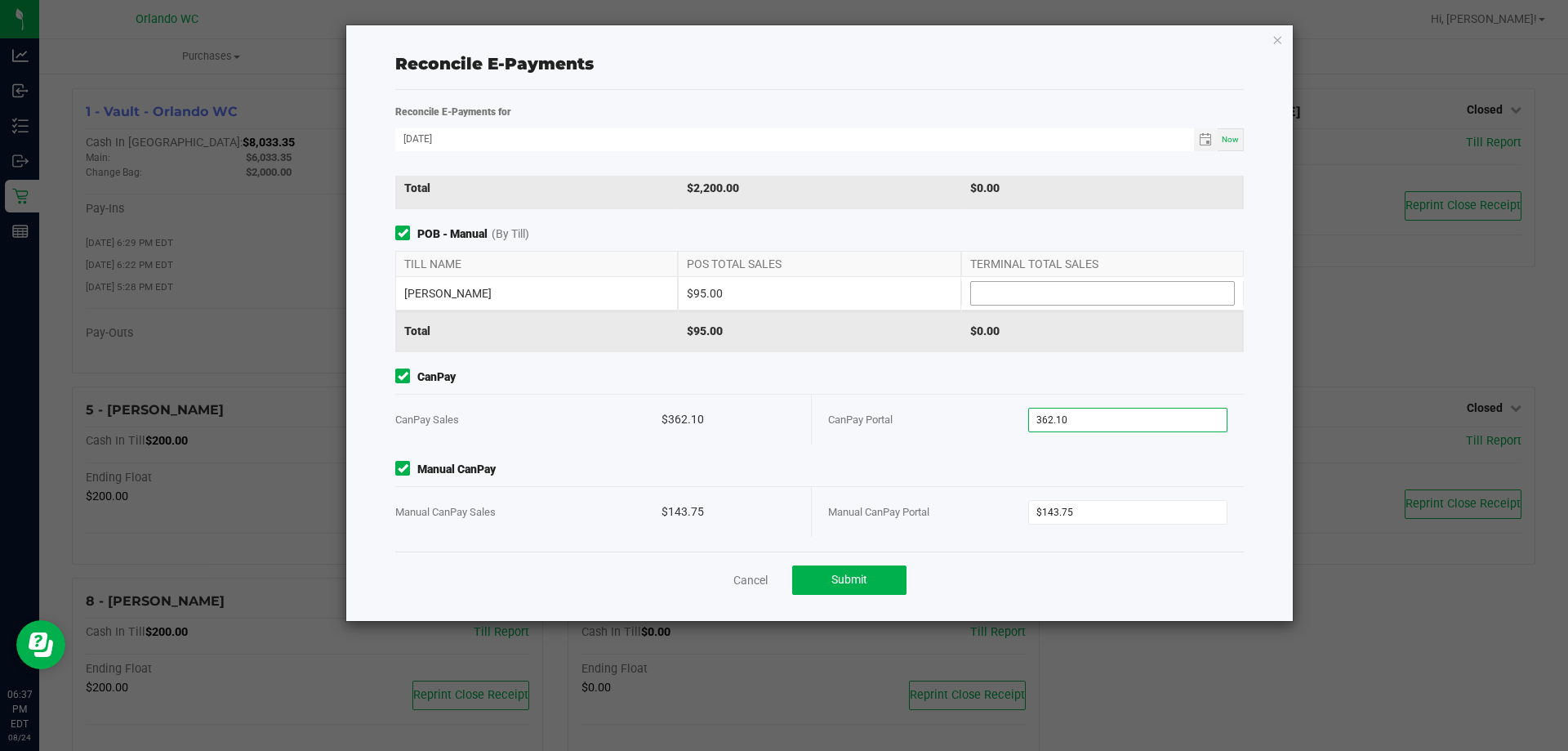
type input "$362.10"
click at [1079, 288] on input at bounding box center [1102, 293] width 263 height 23
type input "$95.00"
click at [936, 235] on span "POB - Manual (By Till)" at bounding box center [820, 234] width 849 height 17
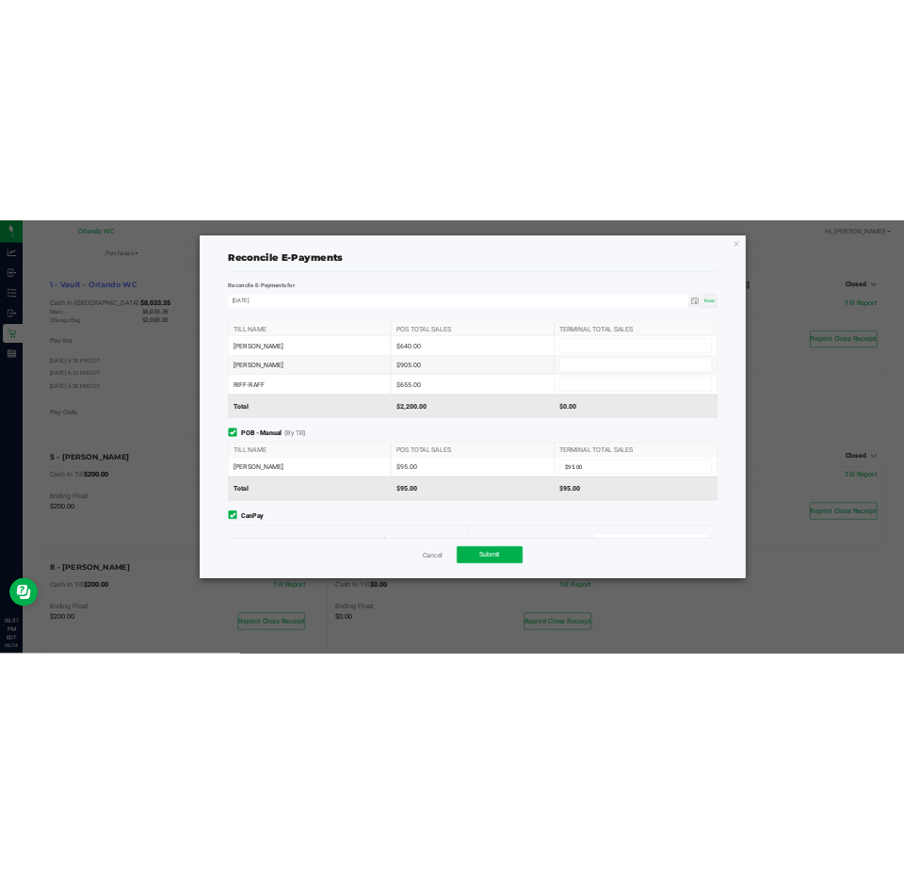
scroll to position [0, 0]
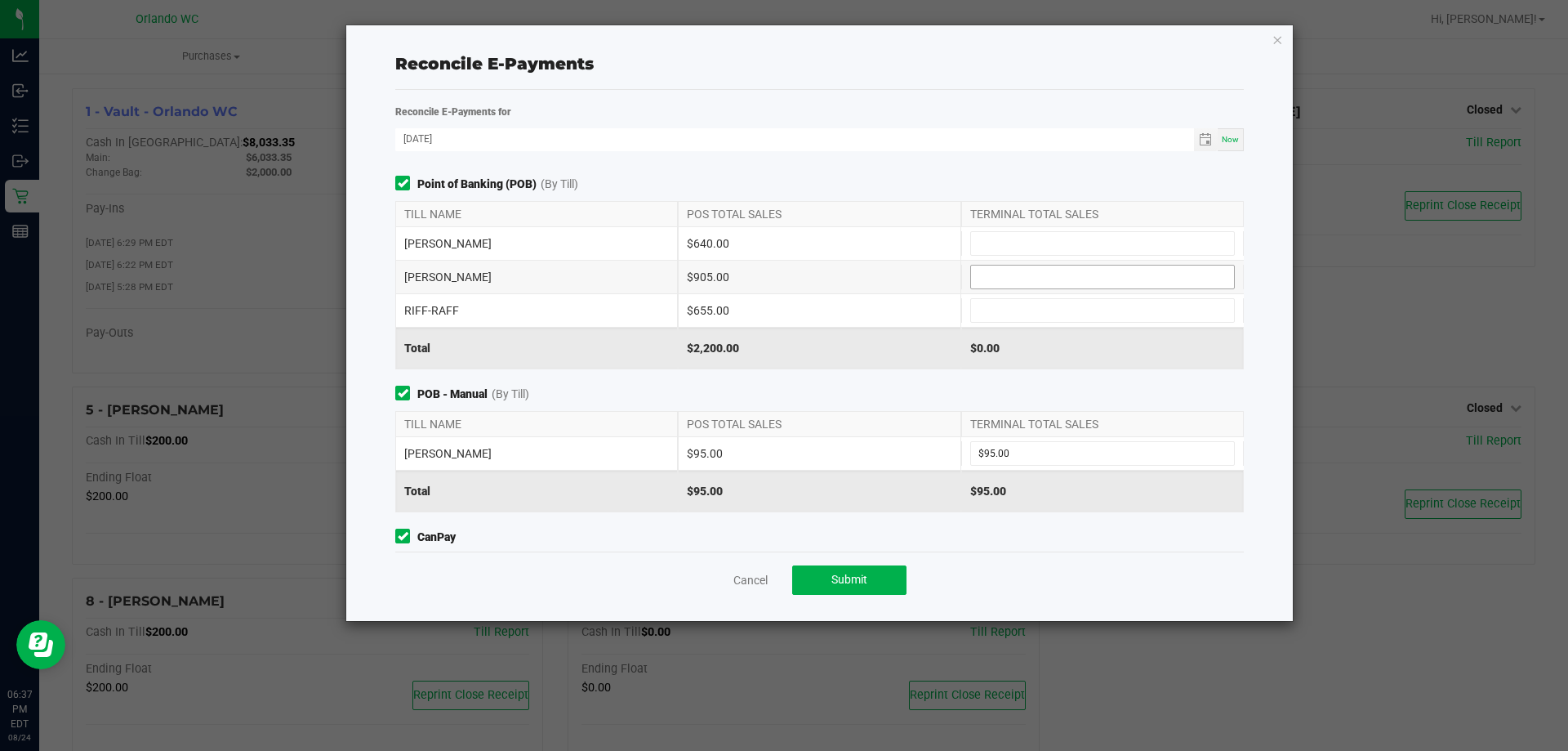
click at [1133, 273] on input at bounding box center [1102, 277] width 263 height 23
type input "$905.00"
click at [1073, 250] on input at bounding box center [1102, 243] width 263 height 23
type input "$640.00"
click at [1058, 313] on input at bounding box center [1102, 311] width 263 height 23
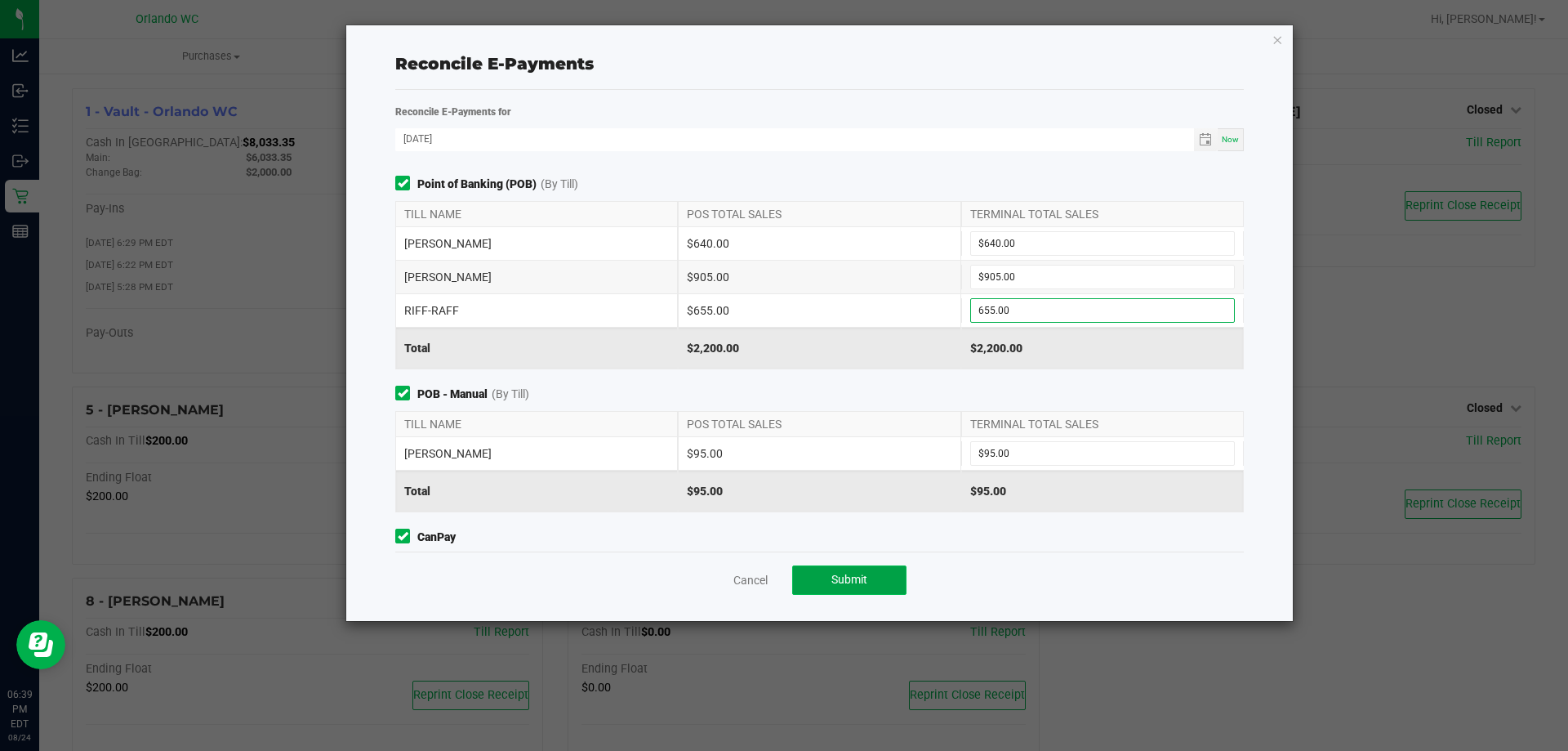
type input "$655.00"
click at [859, 577] on span "Submit" at bounding box center [849, 579] width 36 height 13
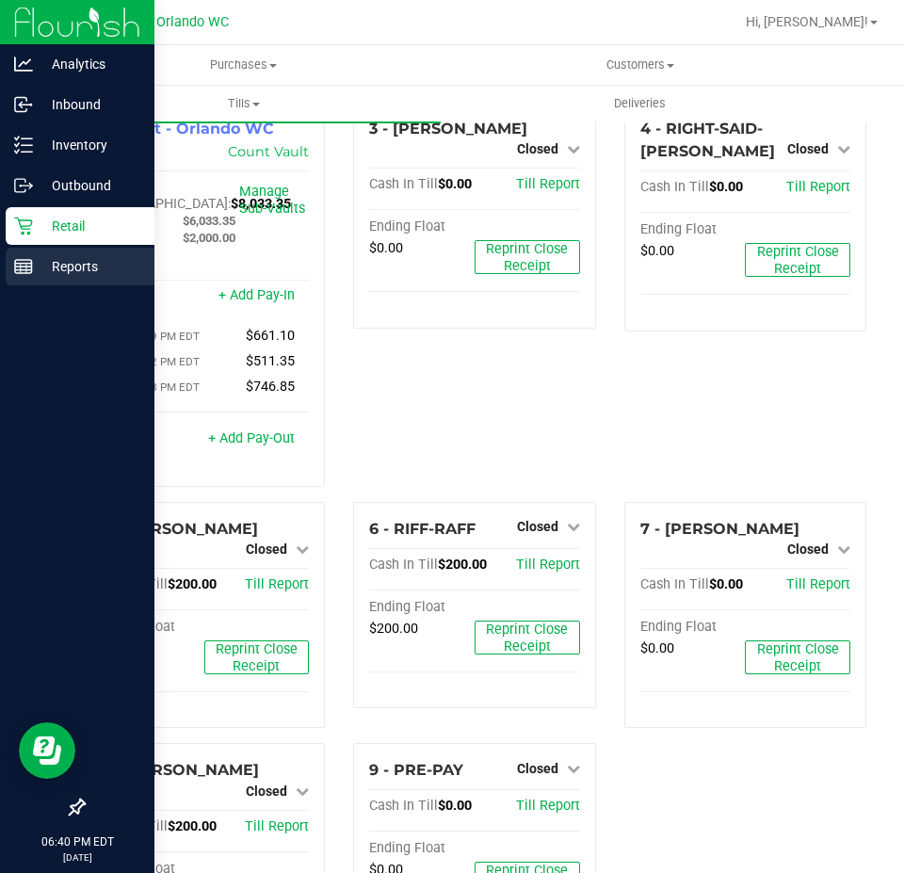
click at [25, 262] on icon at bounding box center [23, 266] width 19 height 19
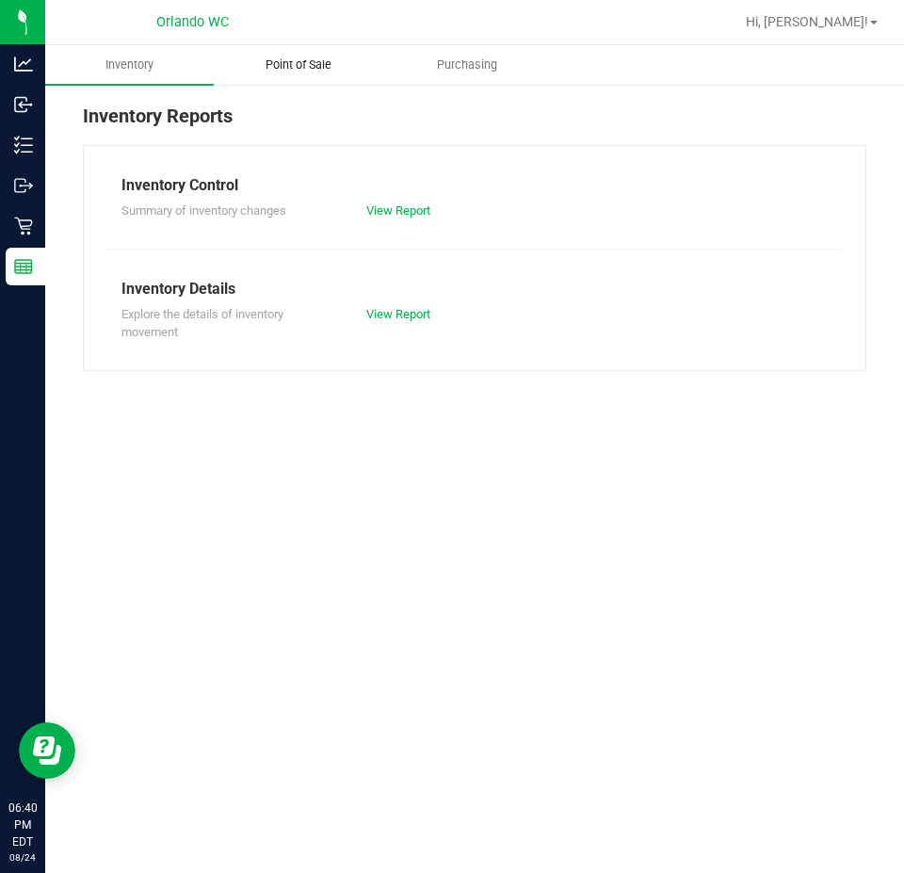
click at [320, 63] on span "Point of Sale" at bounding box center [298, 64] width 117 height 17
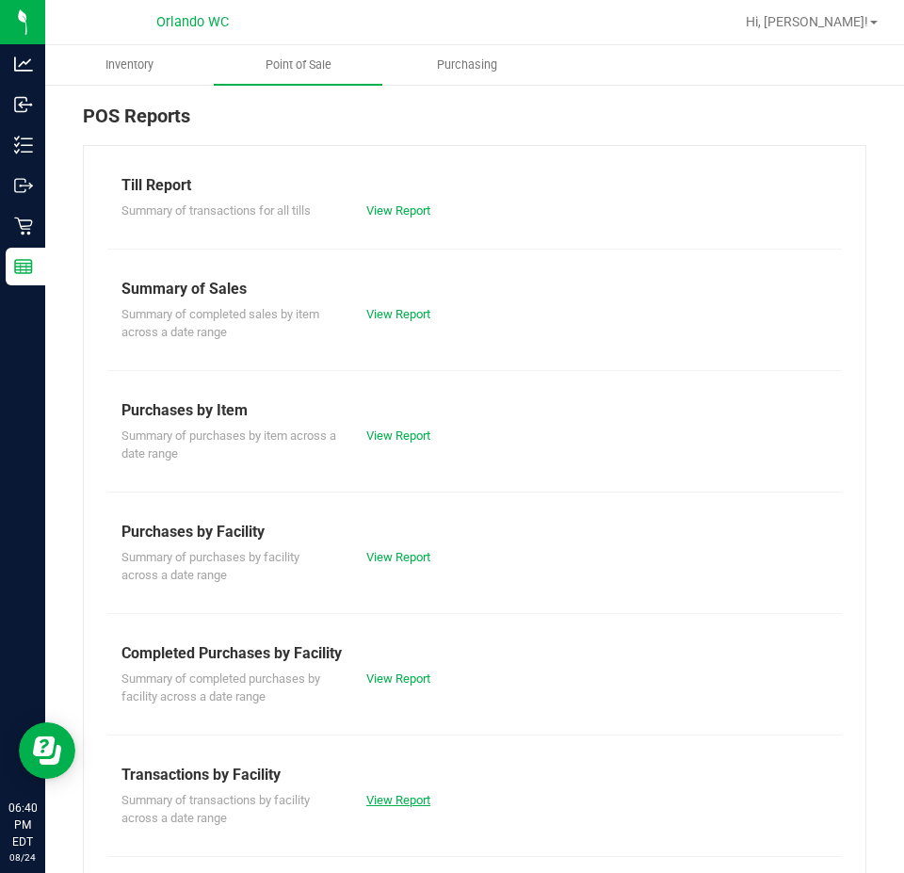
click at [394, 801] on link "View Report" at bounding box center [398, 800] width 64 height 14
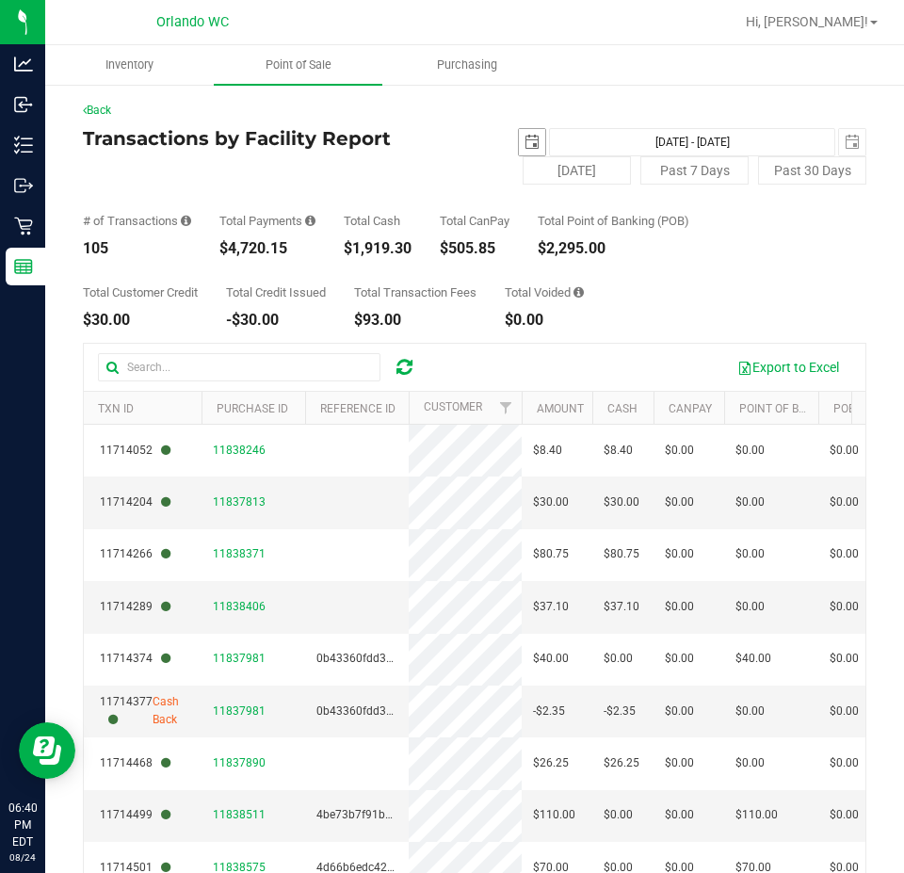
click at [524, 137] on span "select" at bounding box center [531, 142] width 15 height 15
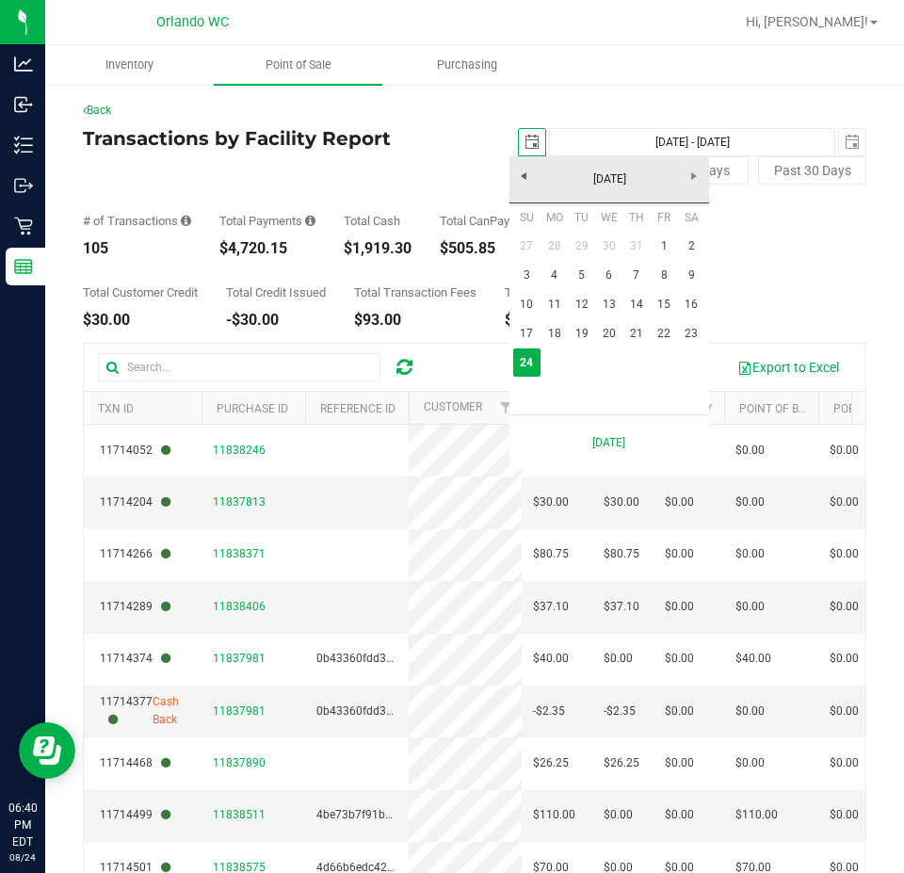
scroll to position [0, 47]
click at [662, 245] on link "1" at bounding box center [663, 246] width 27 height 29
type input "[DATE]"
type input "[DATE] - [DATE]"
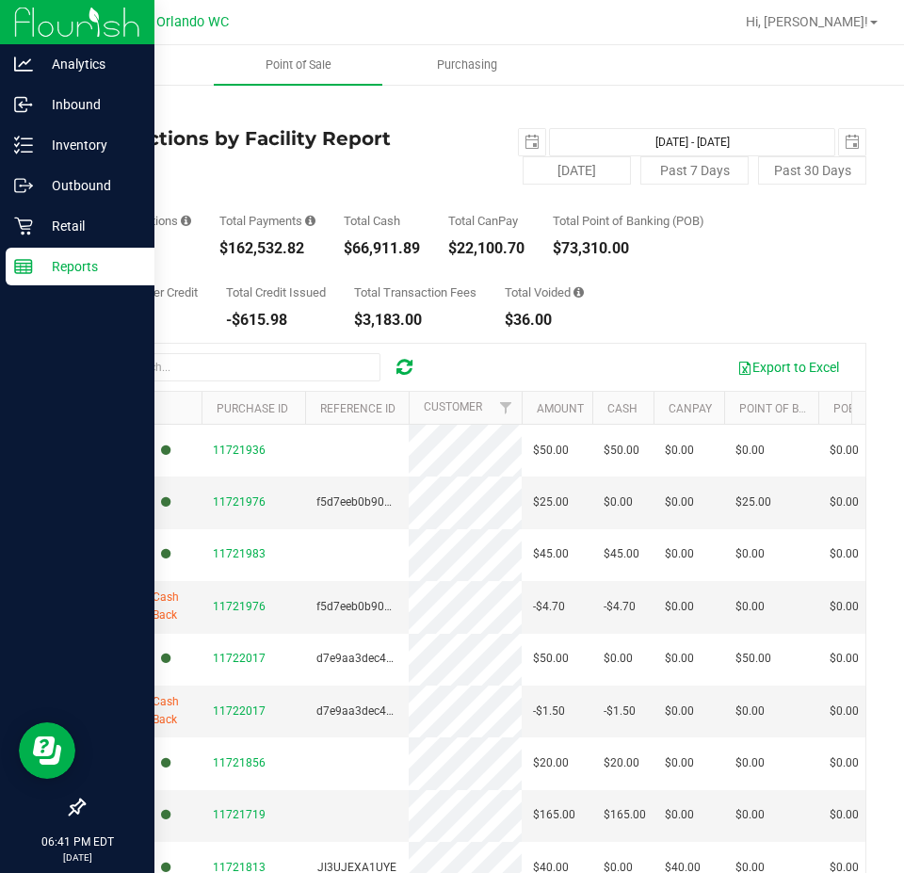
click at [28, 261] on icon at bounding box center [23, 266] width 19 height 19
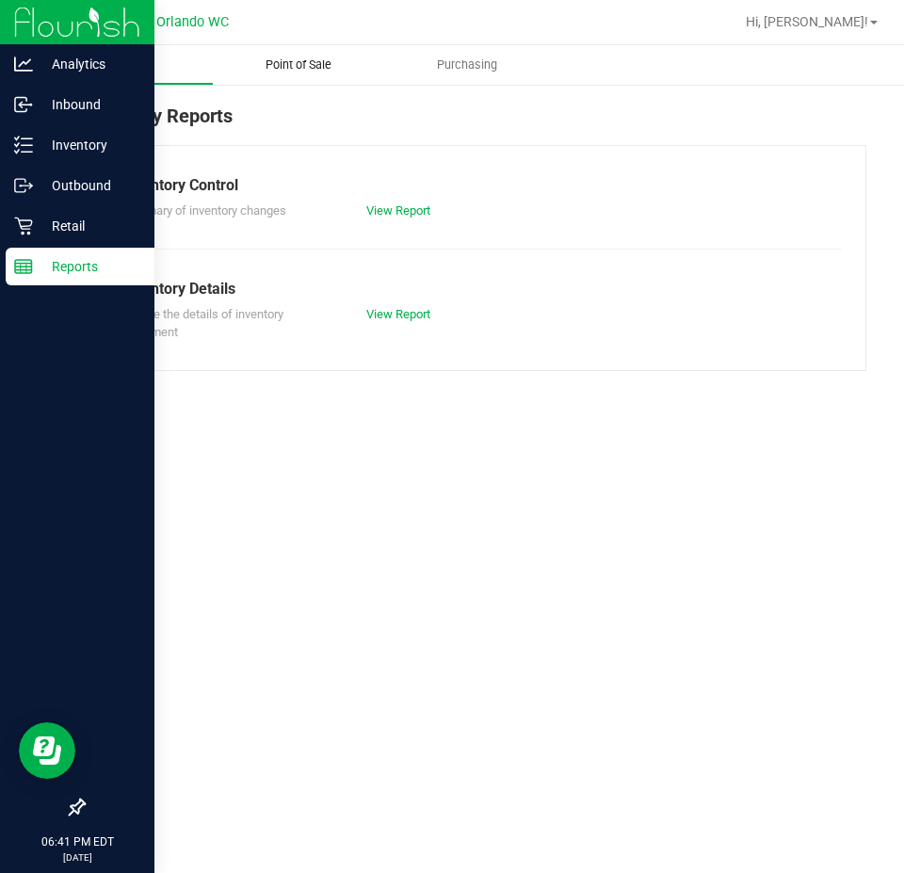
click at [286, 60] on span "Point of Sale" at bounding box center [298, 64] width 117 height 17
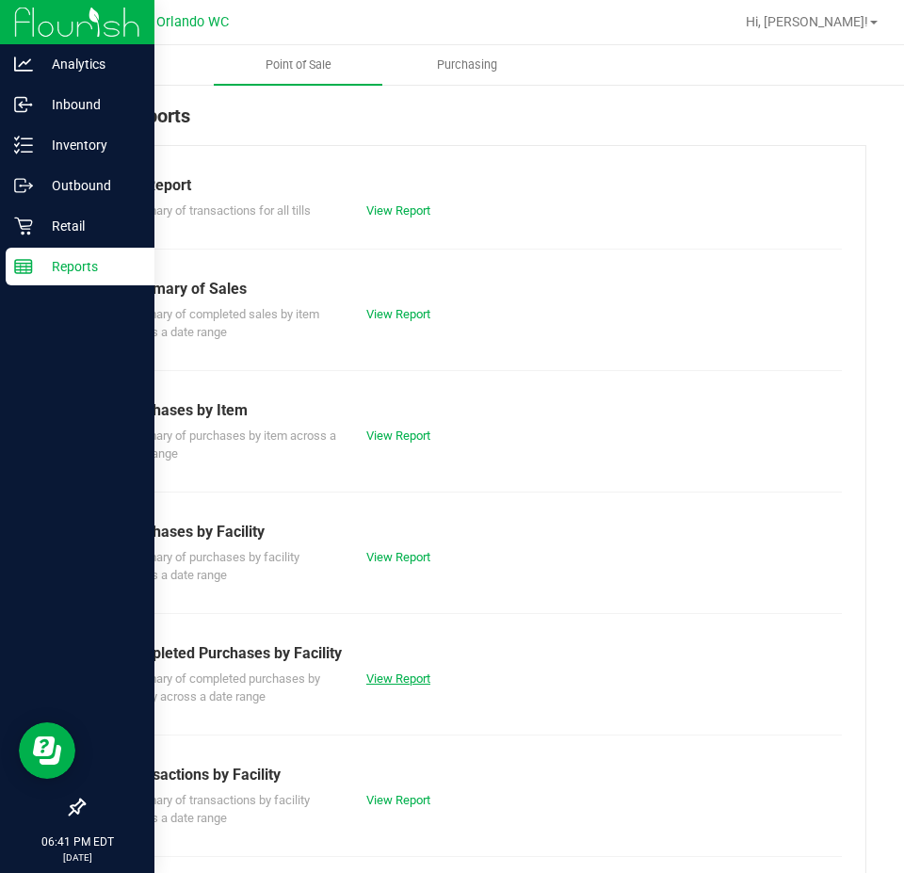
click at [385, 676] on link "View Report" at bounding box center [398, 678] width 64 height 14
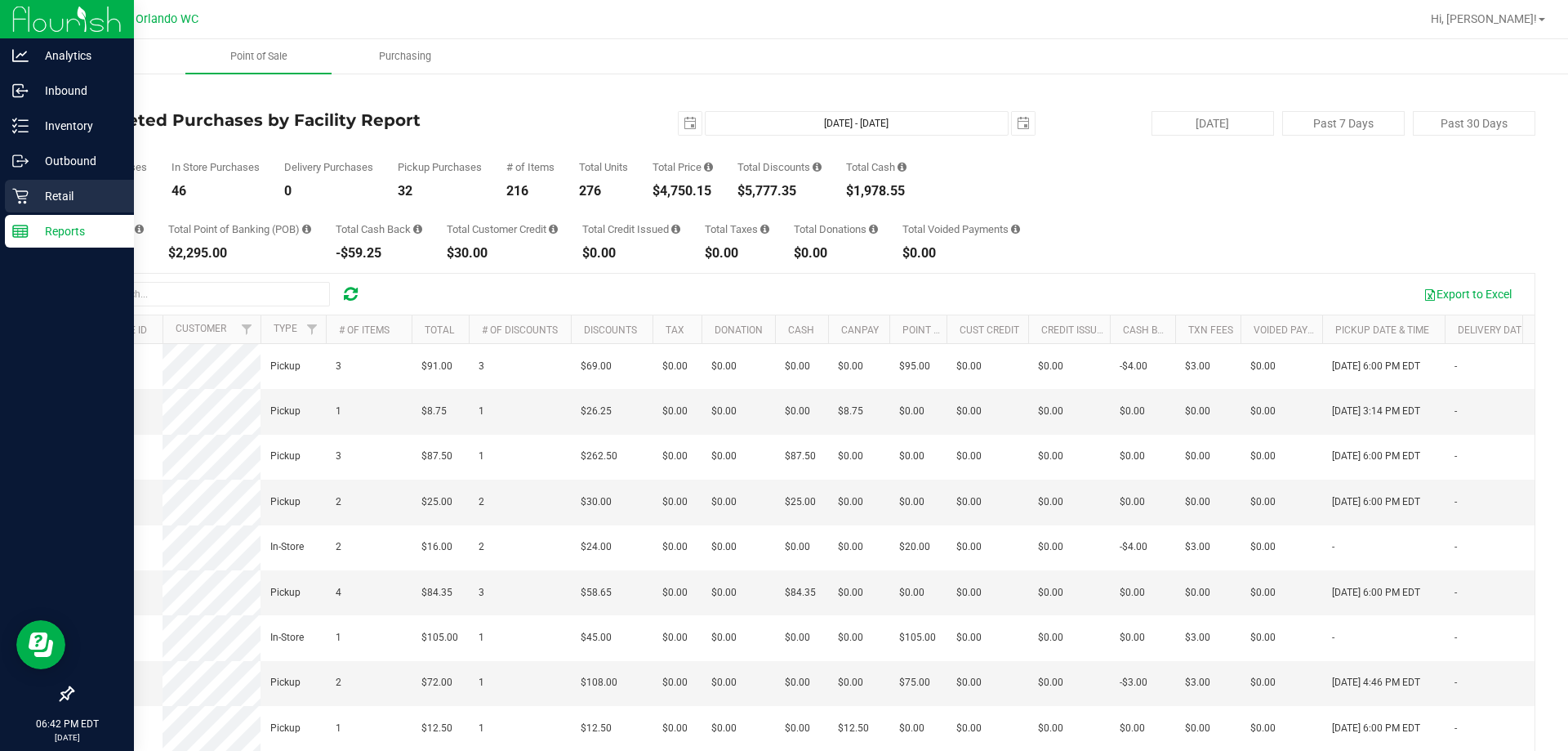
click at [25, 188] on div "Retail" at bounding box center [69, 196] width 129 height 33
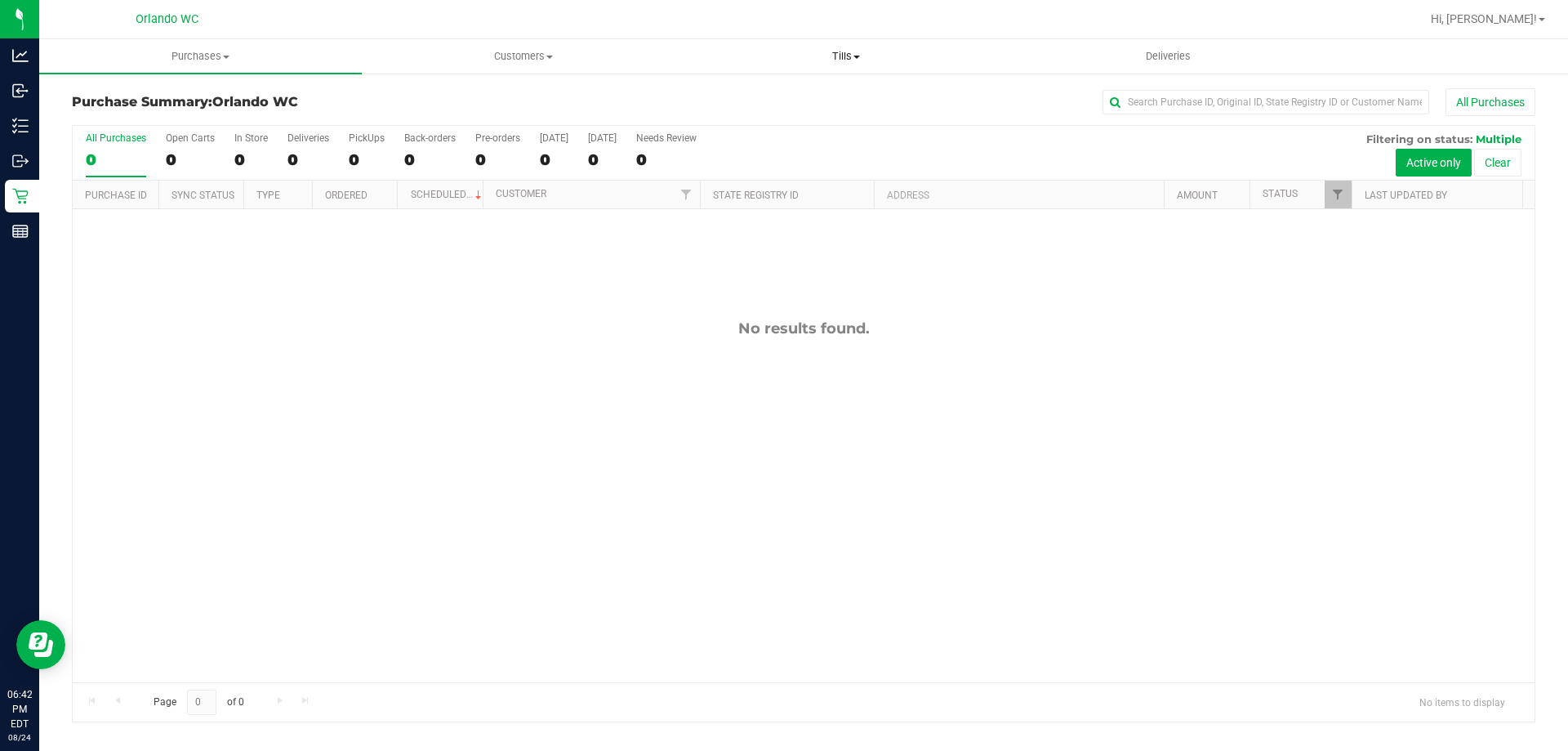
click at [848, 49] on span "Tills" at bounding box center [846, 56] width 321 height 15
click at [801, 99] on li "Manage tills" at bounding box center [846, 99] width 323 height 20
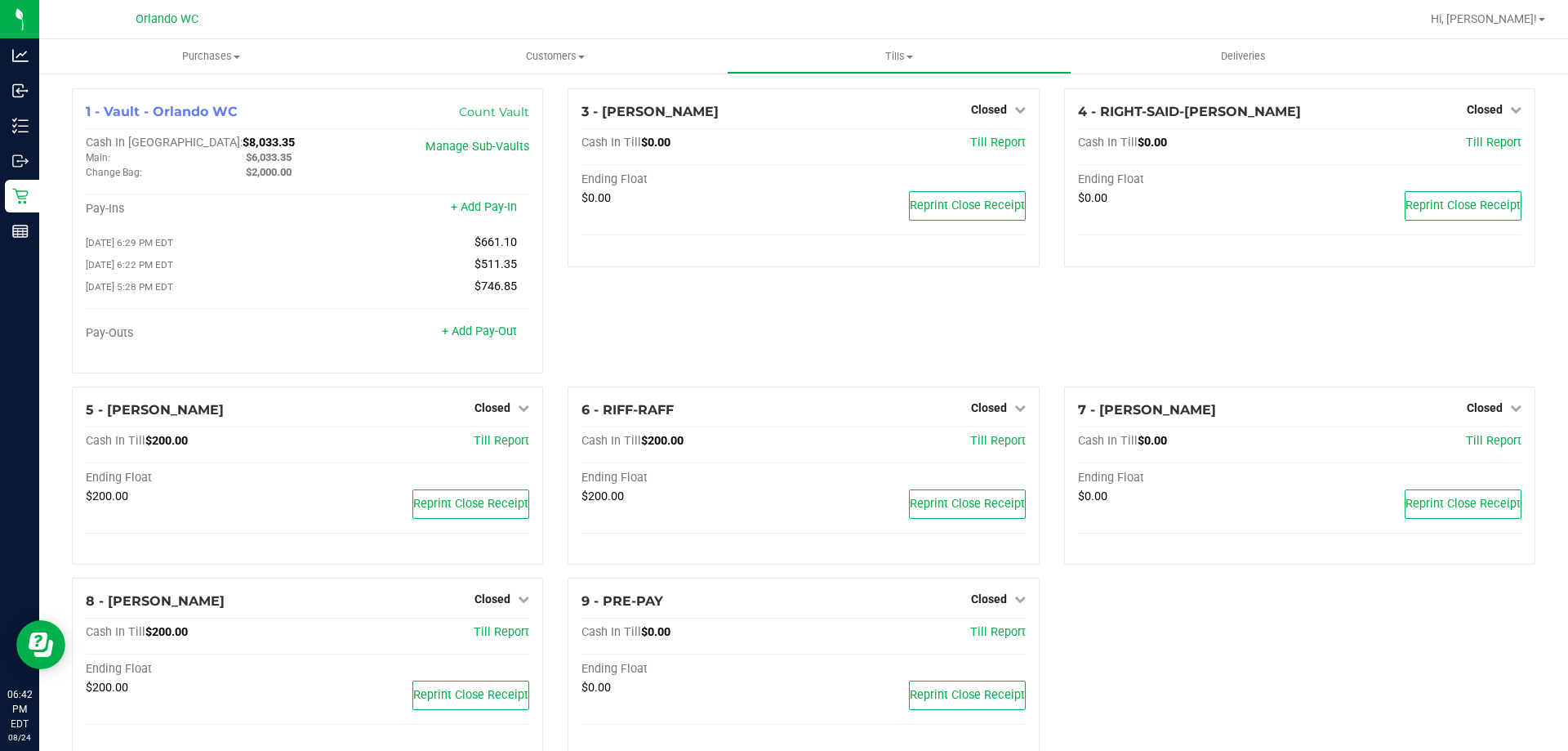
click at [639, 313] on div "3 - [PERSON_NAME]-DERULO Closed Open Till Cash In Till $0.00 Till Report Ending…" at bounding box center [803, 238] width 495 height 299
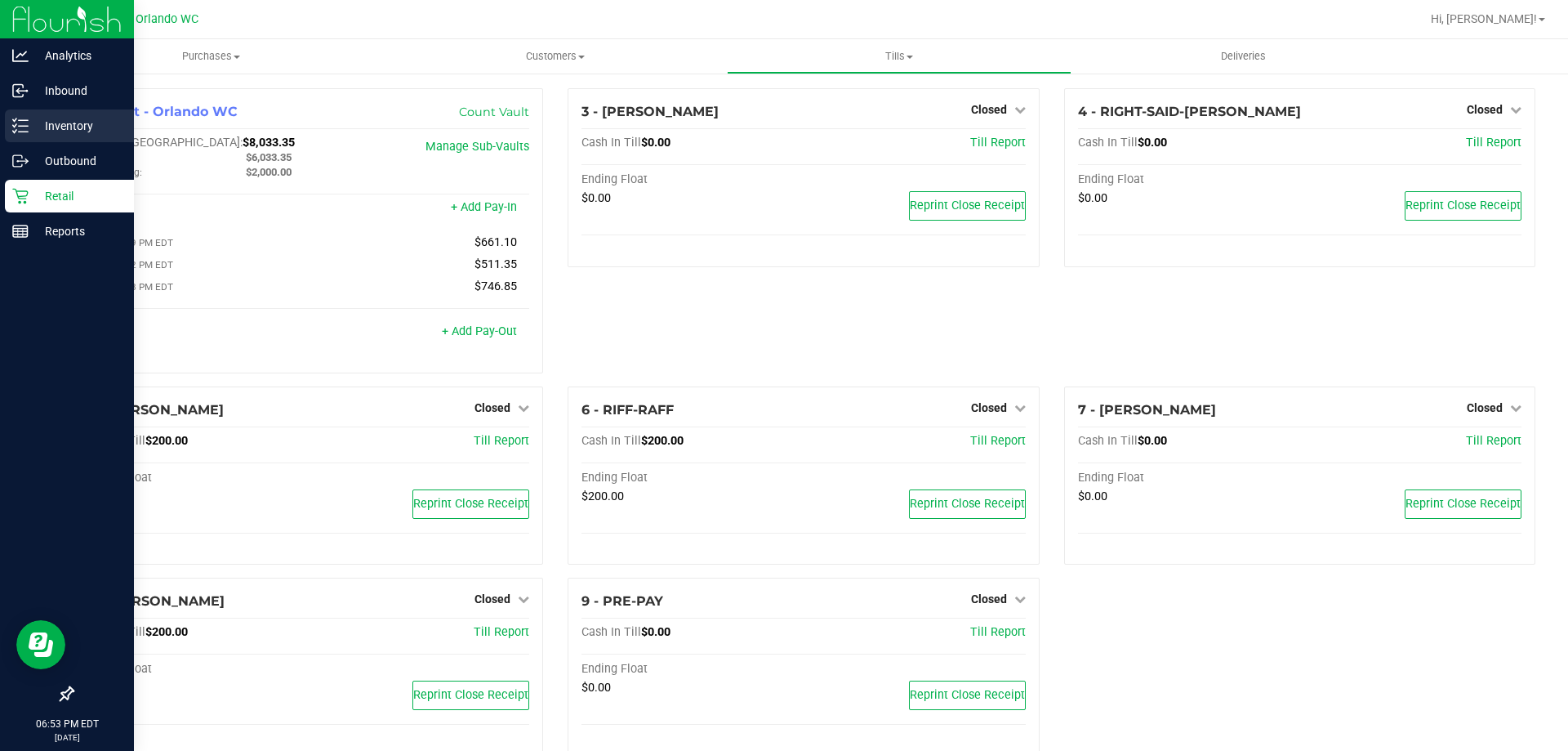
click at [26, 122] on icon at bounding box center [20, 126] width 16 height 16
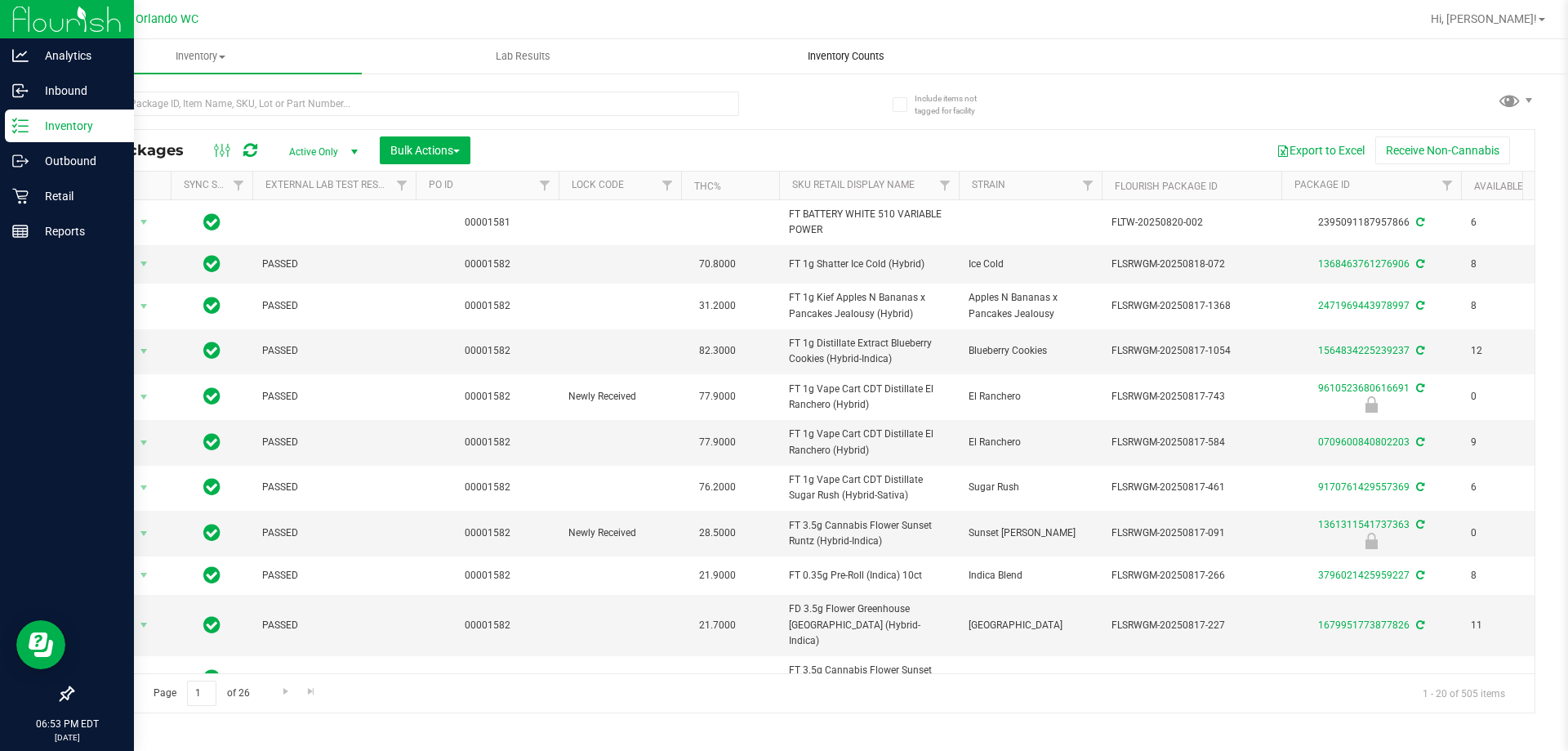
click at [843, 56] on span "Inventory Counts" at bounding box center [846, 56] width 121 height 15
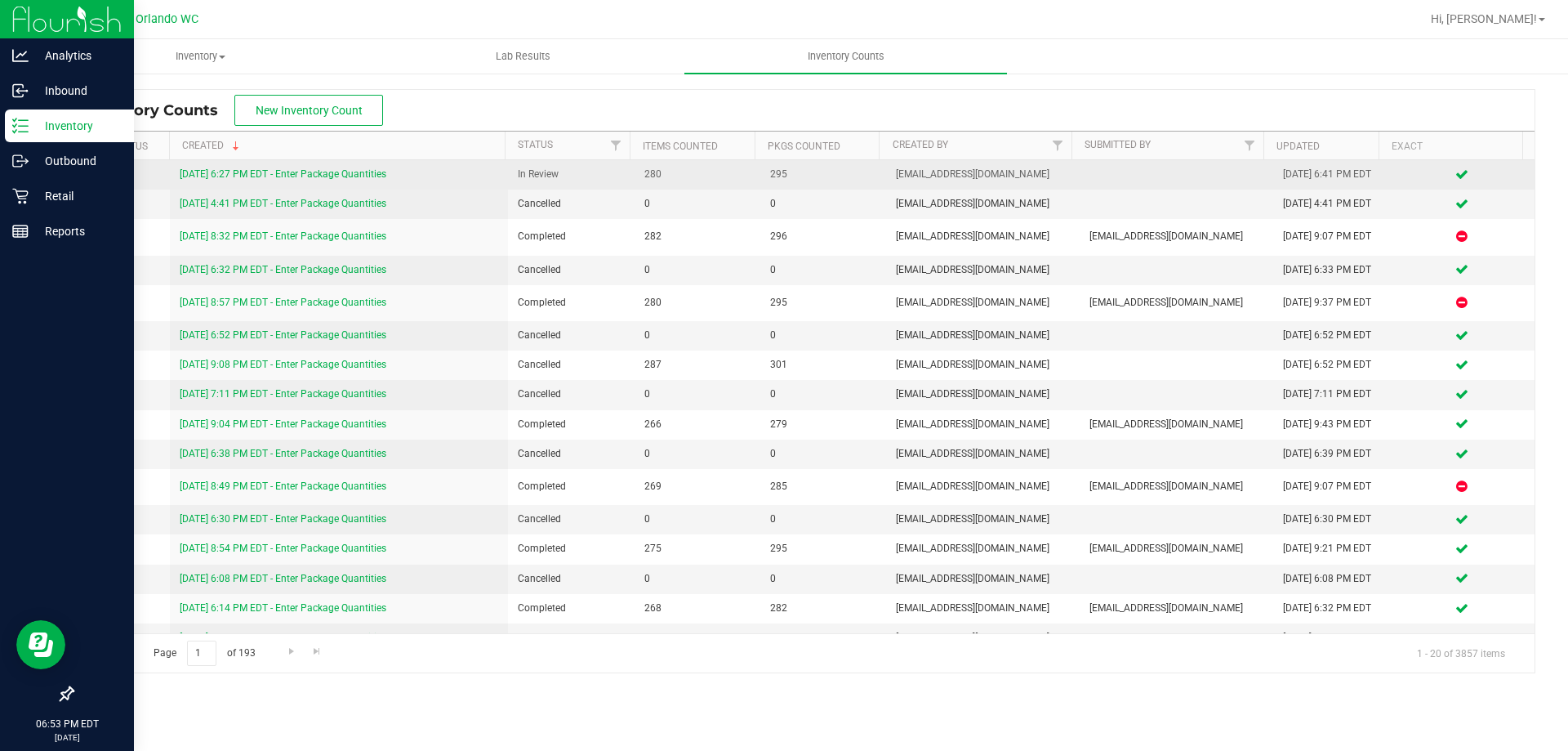
click at [316, 175] on link "[DATE] 6:27 PM EDT - Enter Package Quantities" at bounding box center [283, 174] width 207 height 11
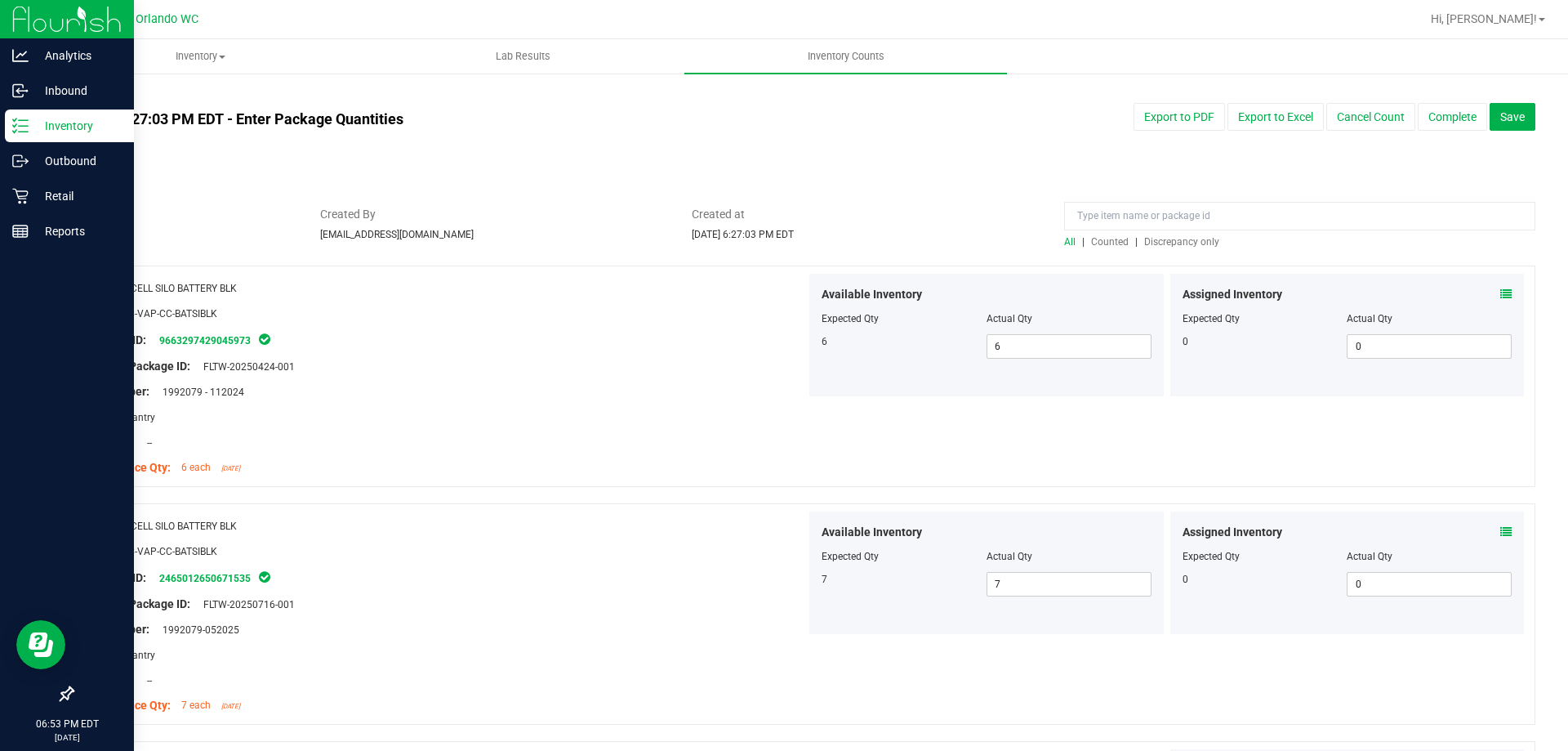
click at [1179, 240] on span "Discrepancy only" at bounding box center [1182, 241] width 75 height 11
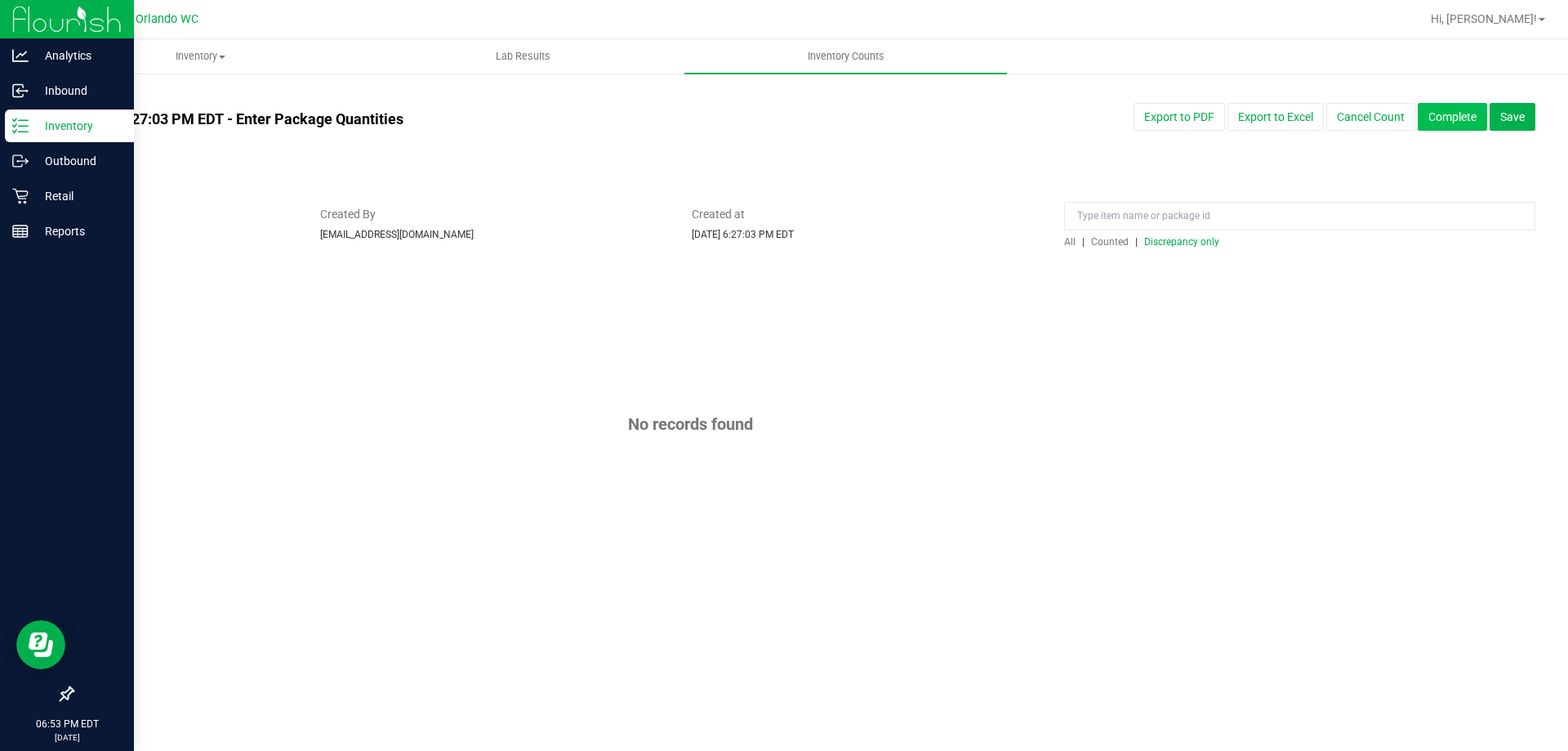
click at [1441, 118] on button "Complete" at bounding box center [1453, 117] width 69 height 28
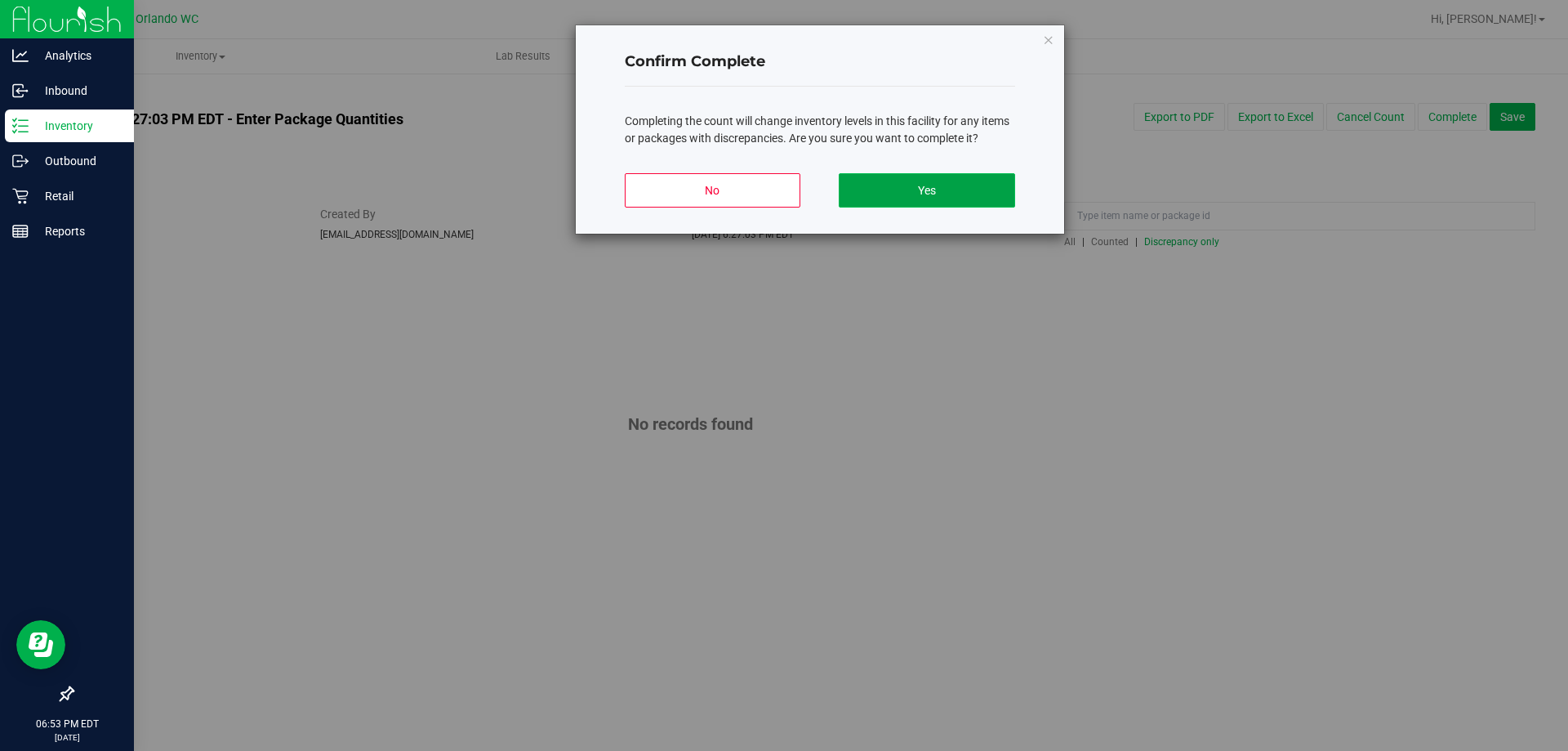
click at [985, 188] on button "Yes" at bounding box center [927, 191] width 175 height 35
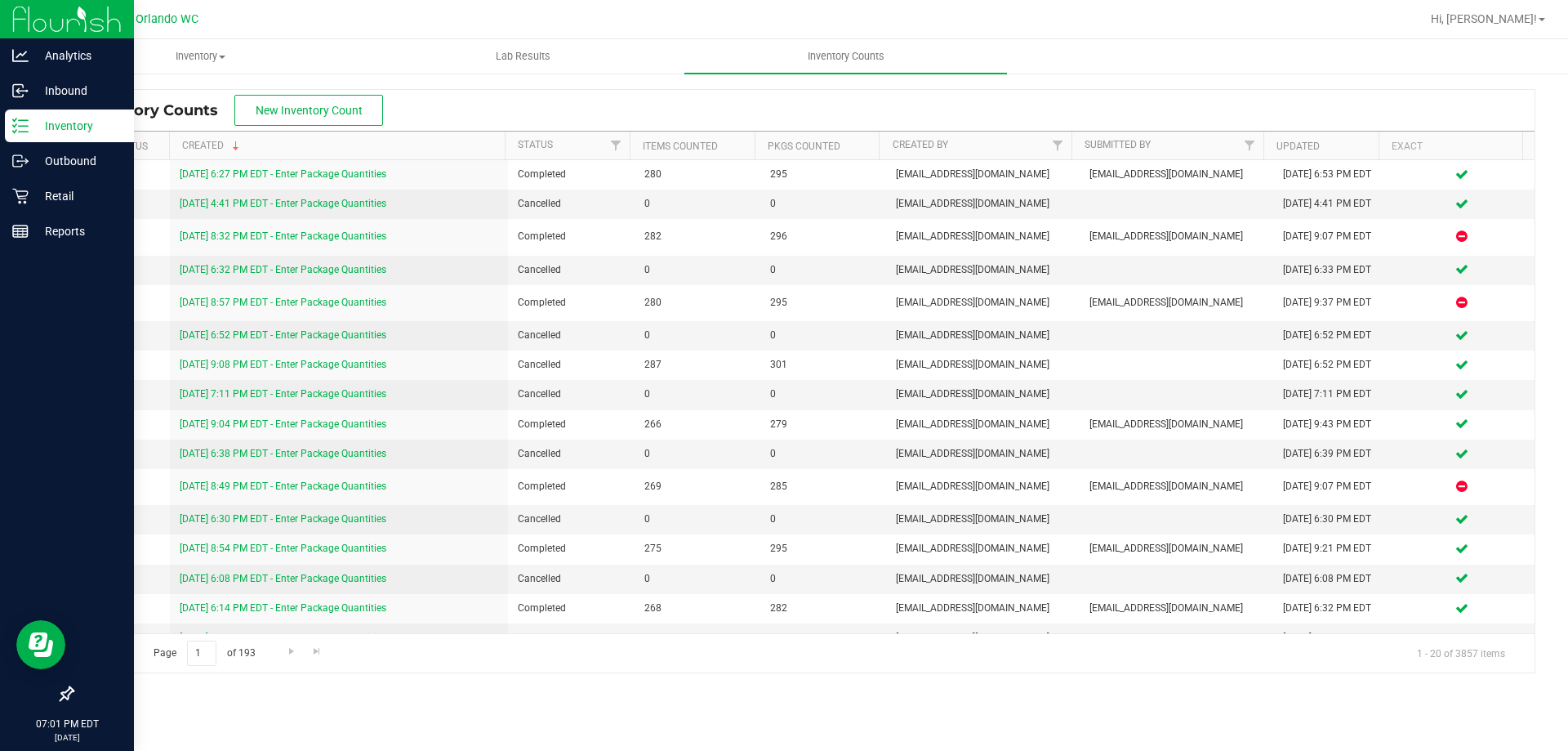
click at [16, 121] on icon at bounding box center [20, 126] width 16 height 16
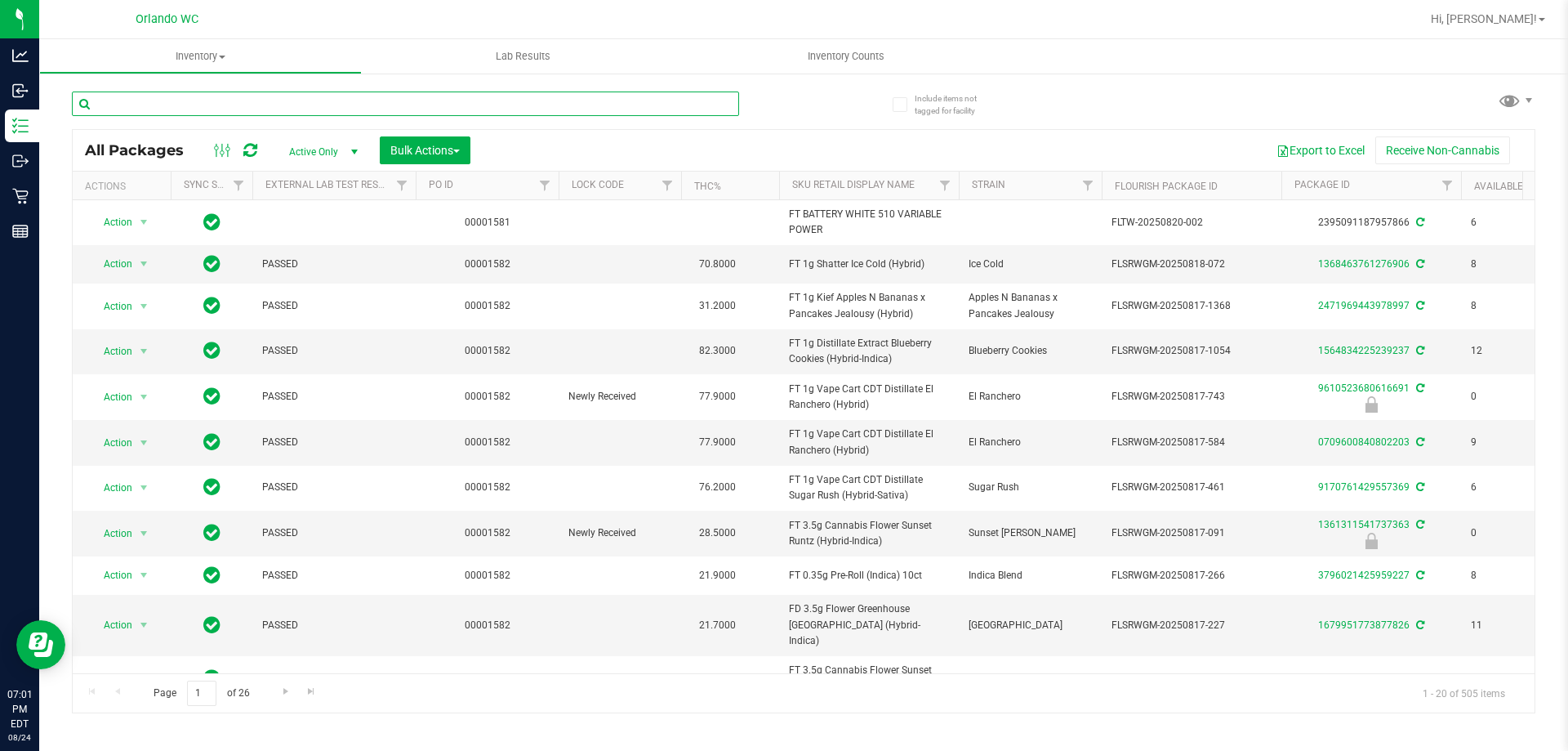
click at [319, 103] on input "text" at bounding box center [405, 103] width 667 height 24
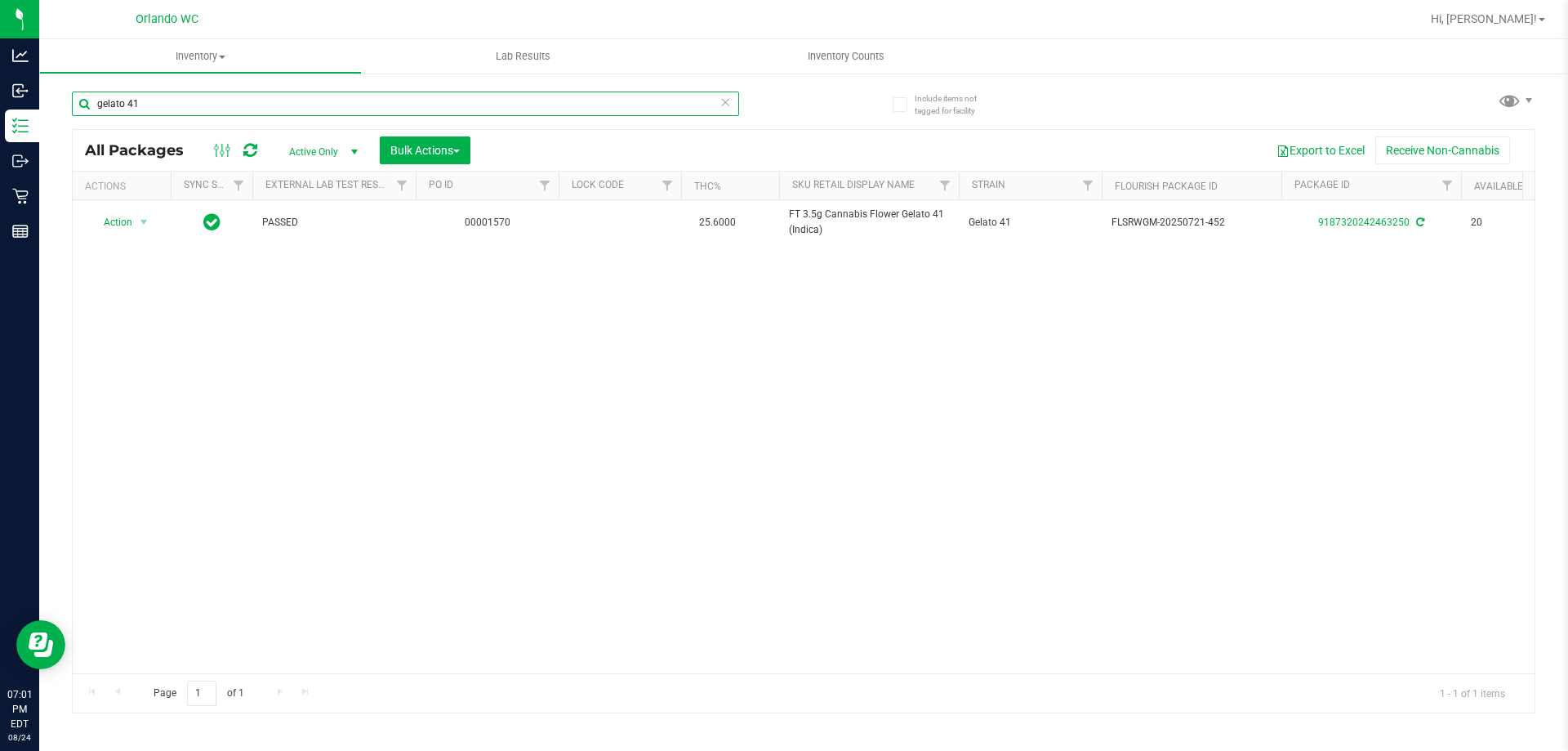
type input "gelato 41"
